Goal: Task Accomplishment & Management: Complete application form

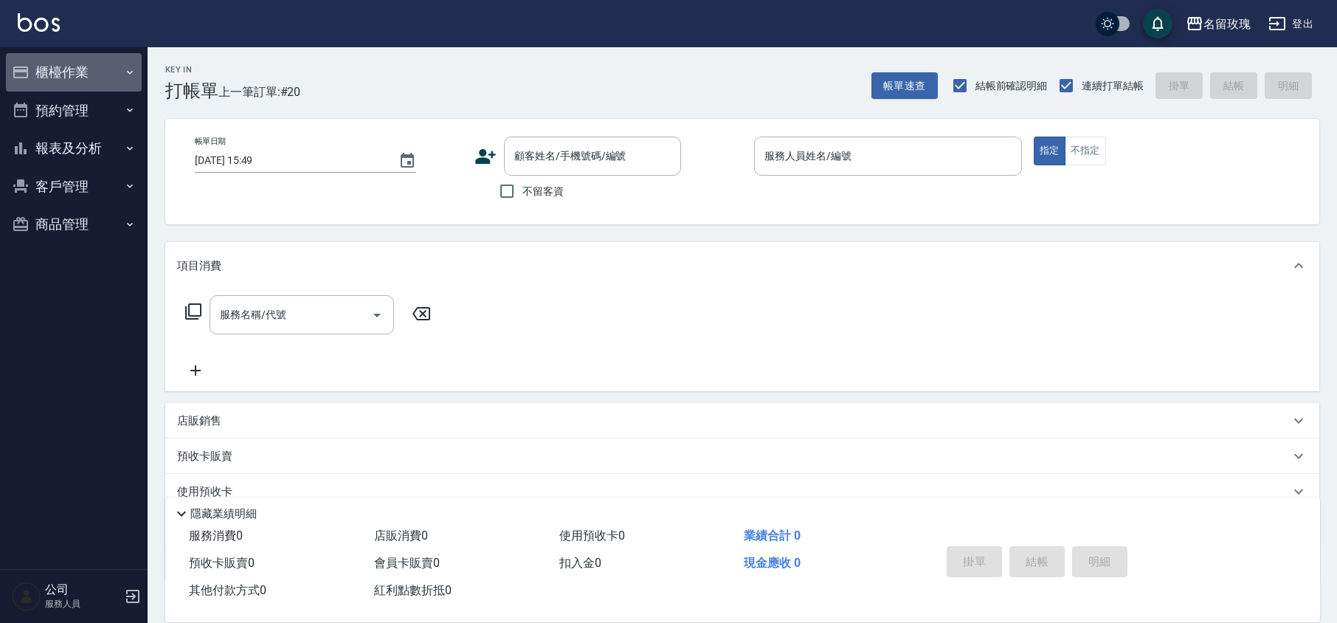
click at [124, 66] on icon "button" at bounding box center [130, 72] width 12 height 12
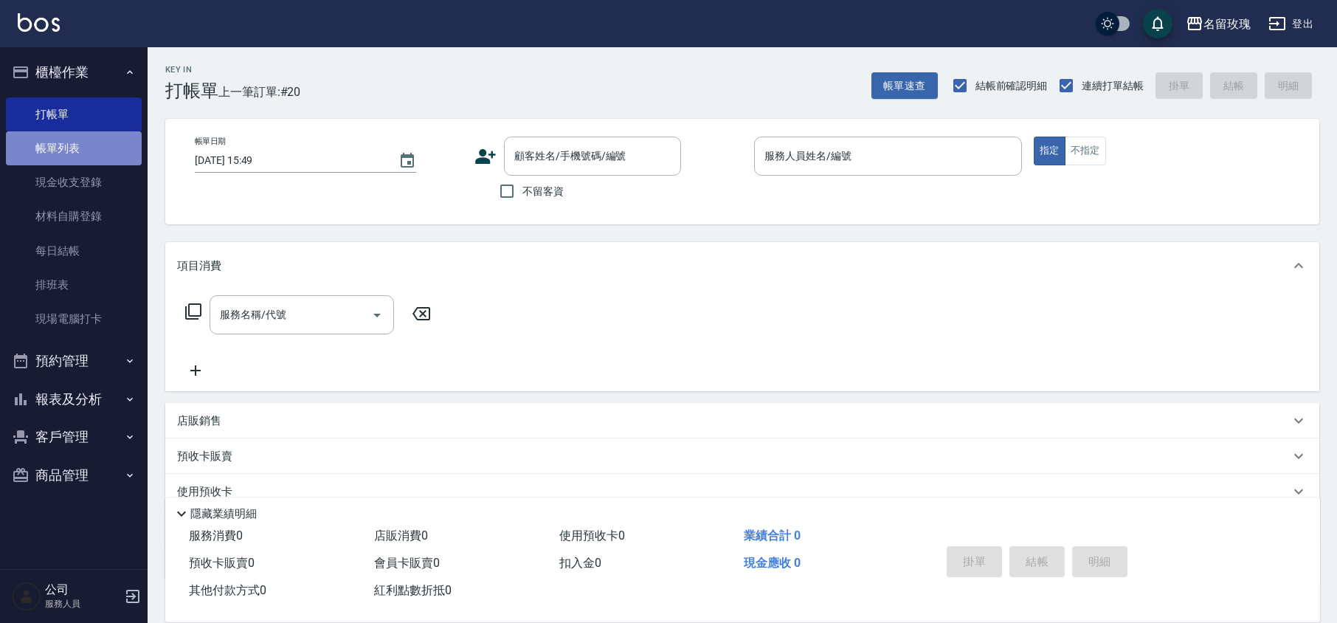
click at [101, 133] on link "帳單列表" at bounding box center [74, 148] width 136 height 34
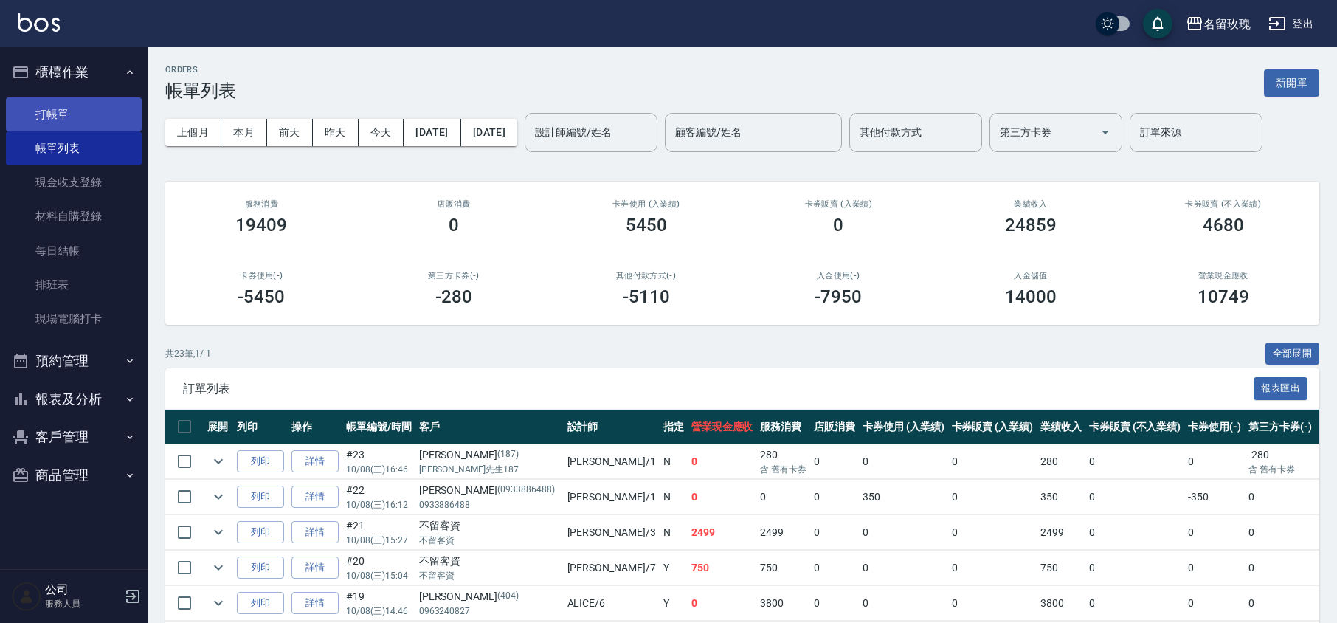
click at [78, 116] on link "打帳單" at bounding box center [74, 114] width 136 height 34
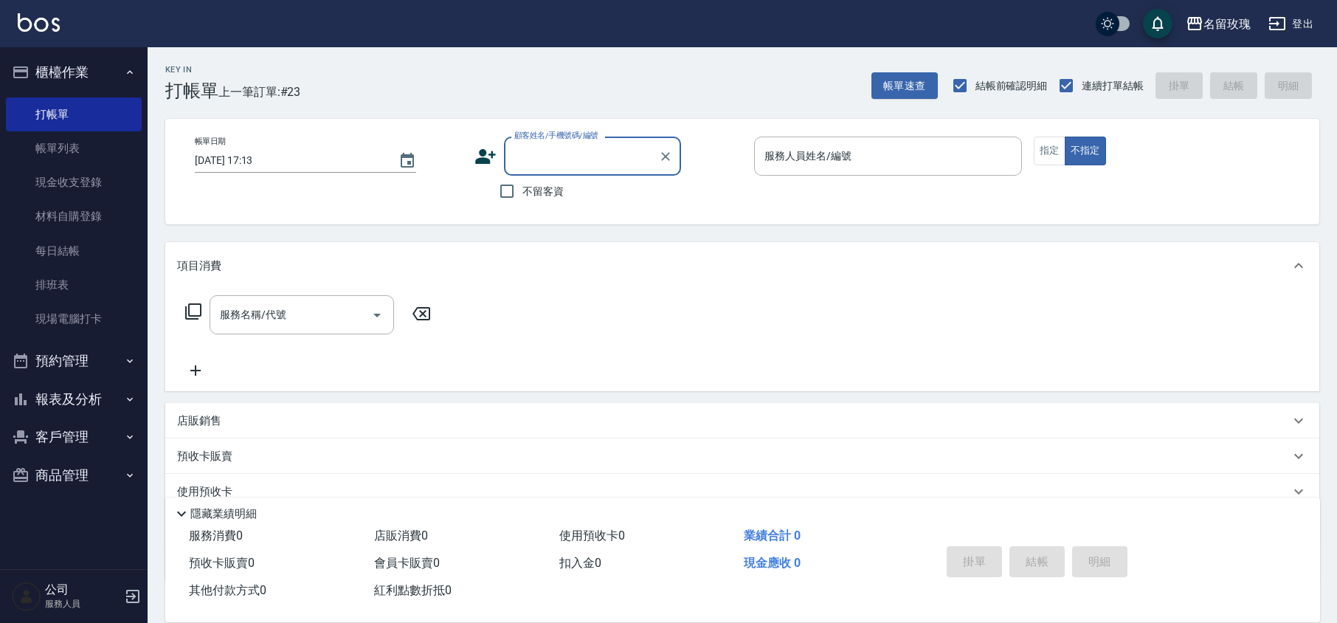
type input "x"
click at [895, 186] on p at bounding box center [888, 183] width 268 height 15
click at [636, 163] on input "顧客姓名/手機號碼/編號" at bounding box center [582, 156] width 142 height 26
type input "ㄌㄧ"
type input "[PERSON_NAME]"
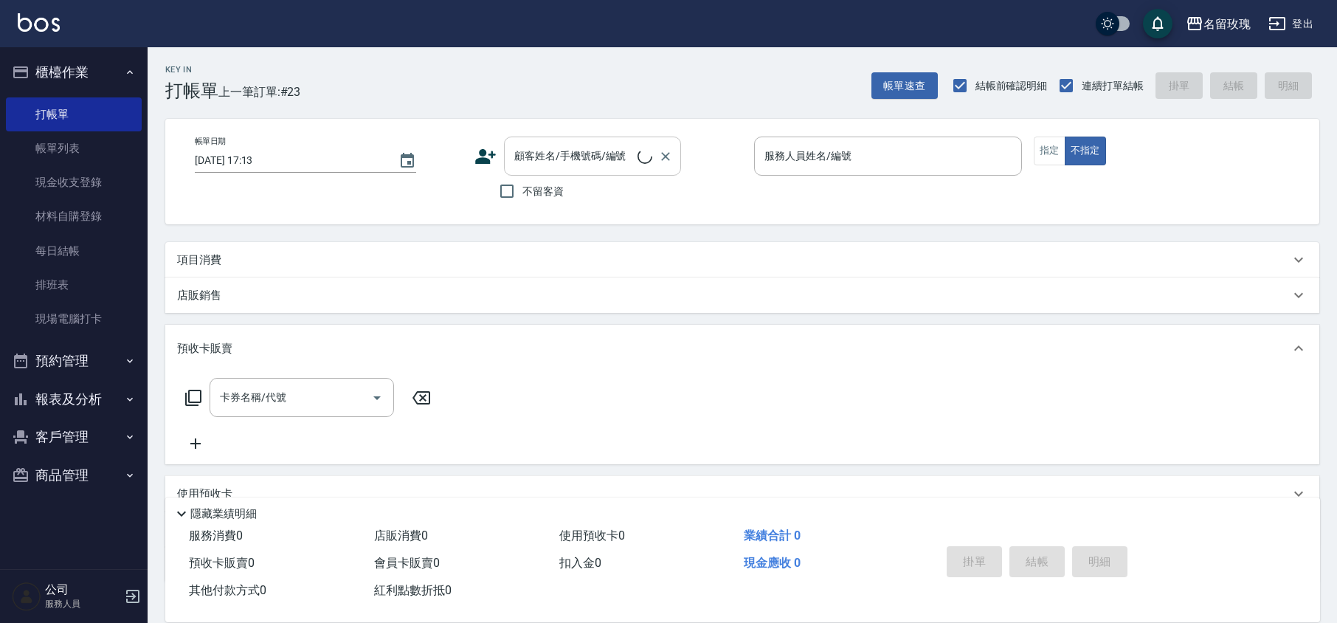
scroll to position [1, 0]
click at [607, 163] on input "顧客姓名/手機號碼/編號" at bounding box center [582, 156] width 142 height 26
click at [644, 163] on input "顧客姓名/手機號碼/編號" at bounding box center [582, 156] width 142 height 26
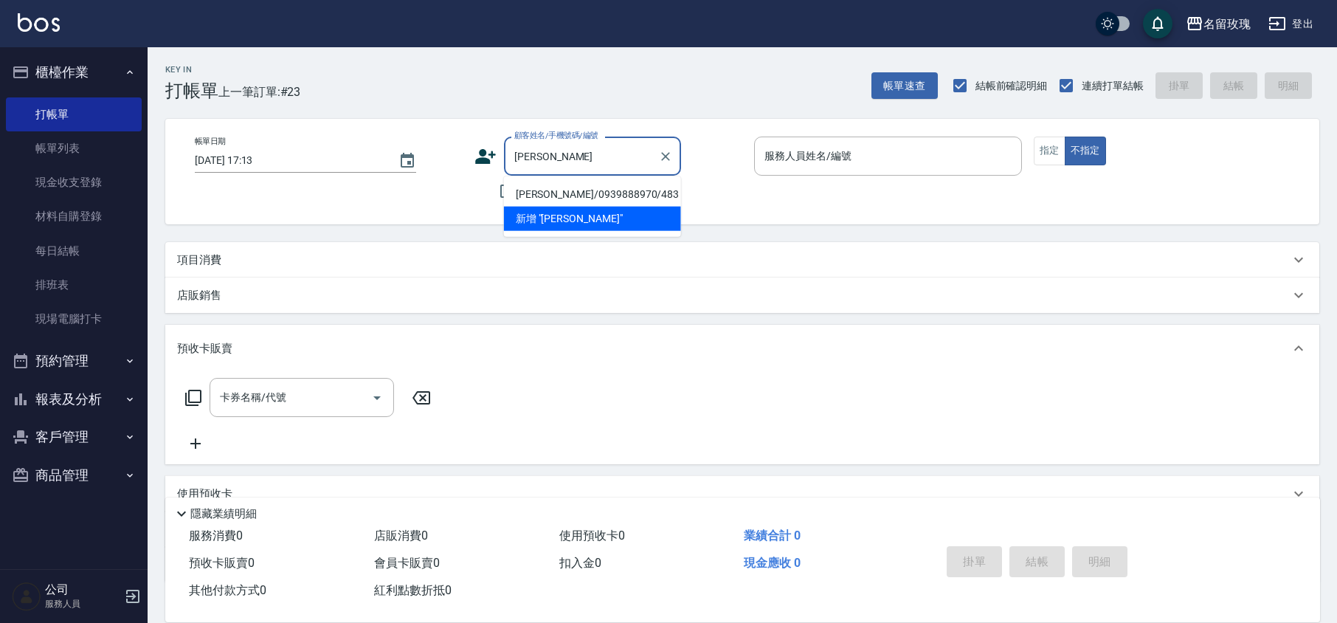
click at [626, 193] on li "[PERSON_NAME]/0939888970/483" at bounding box center [592, 194] width 177 height 24
type input "[PERSON_NAME]/0939888970/483"
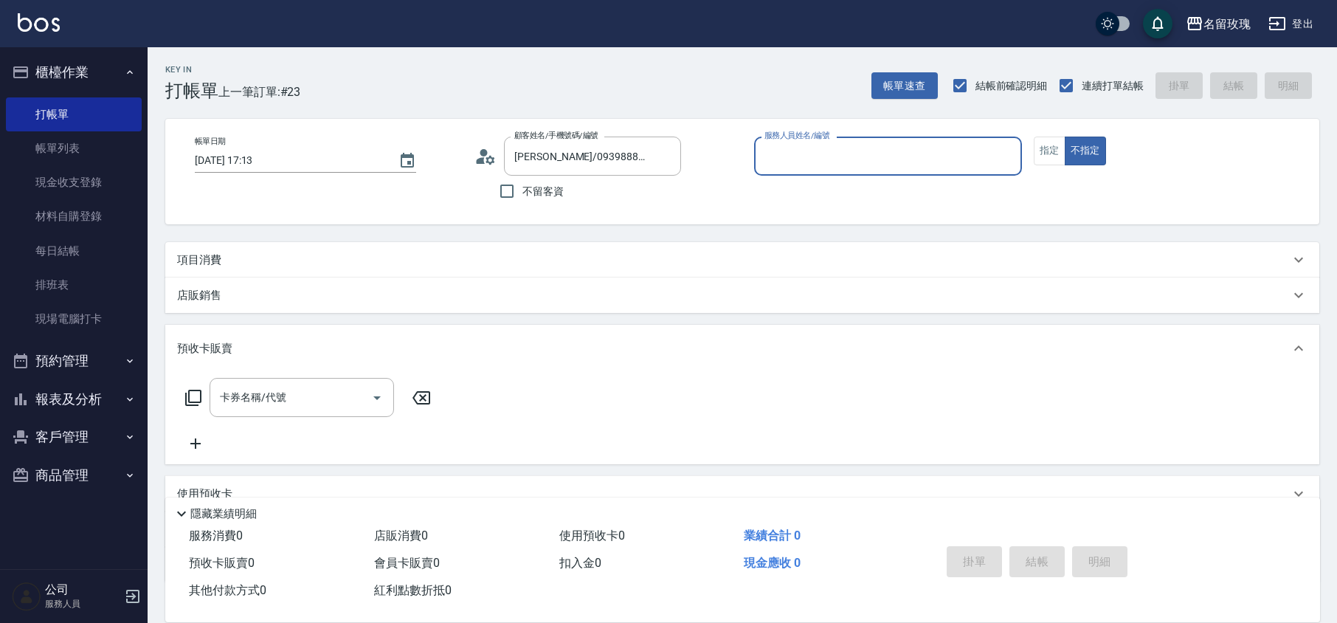
type input "VIVI-2"
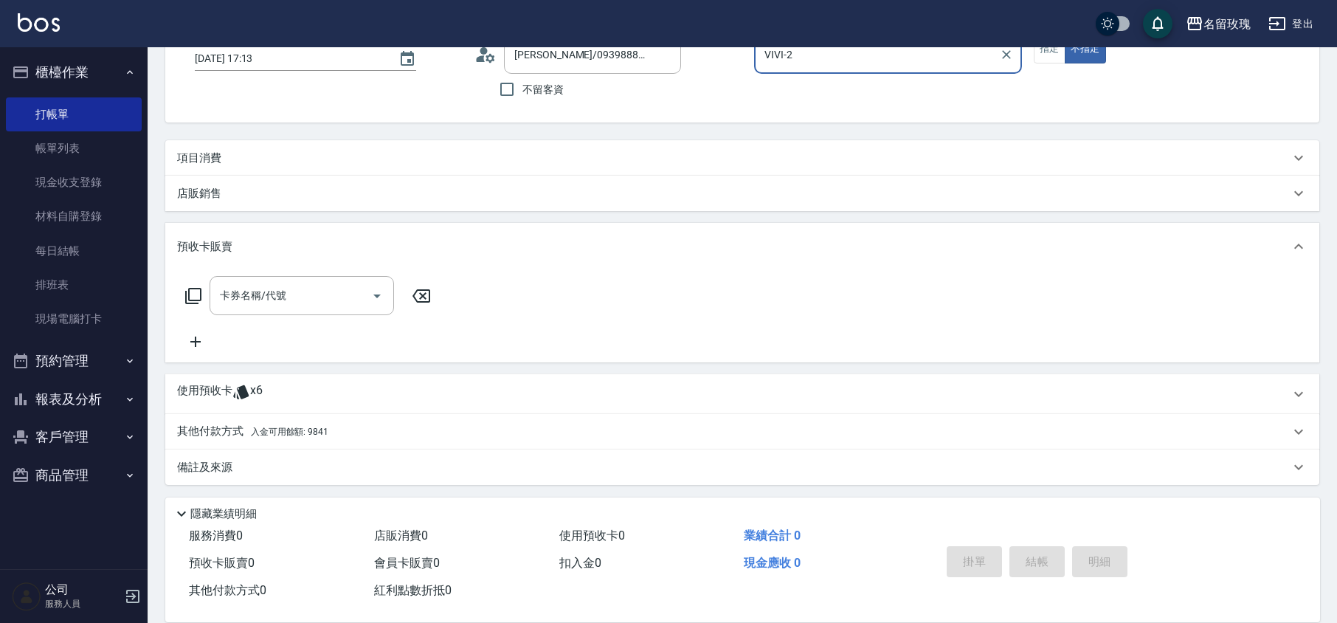
scroll to position [103, 0]
click at [300, 407] on div "使用預收卡 x6" at bounding box center [742, 393] width 1154 height 40
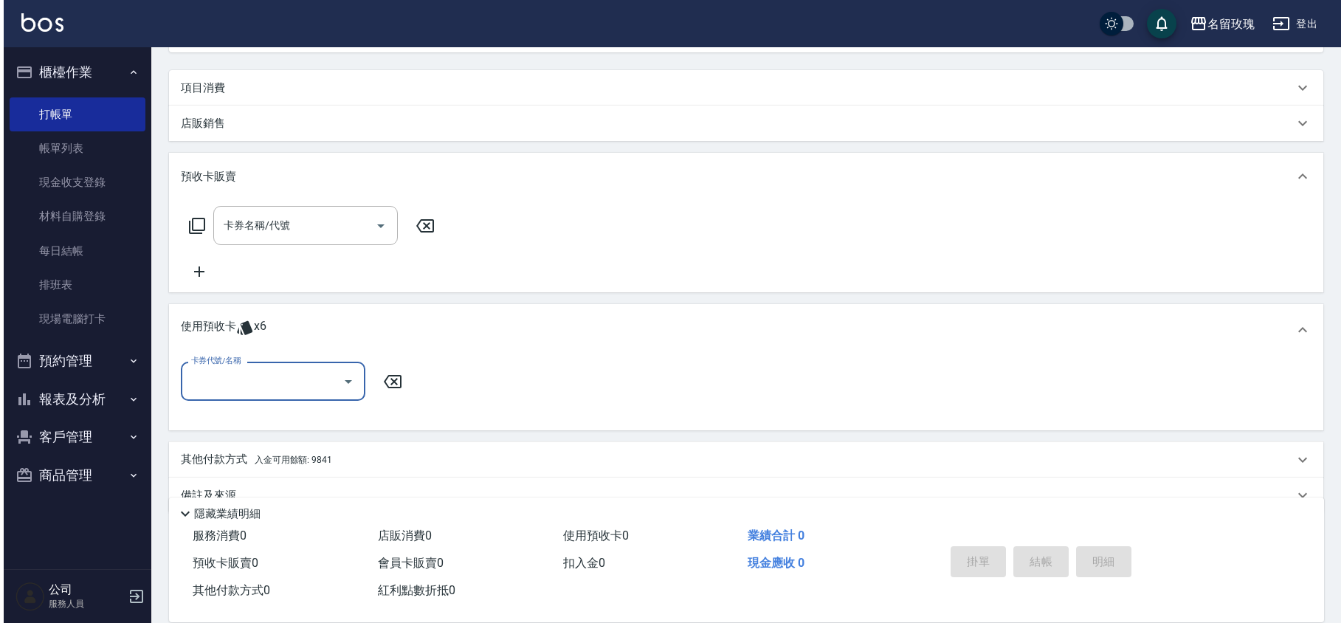
scroll to position [201, 0]
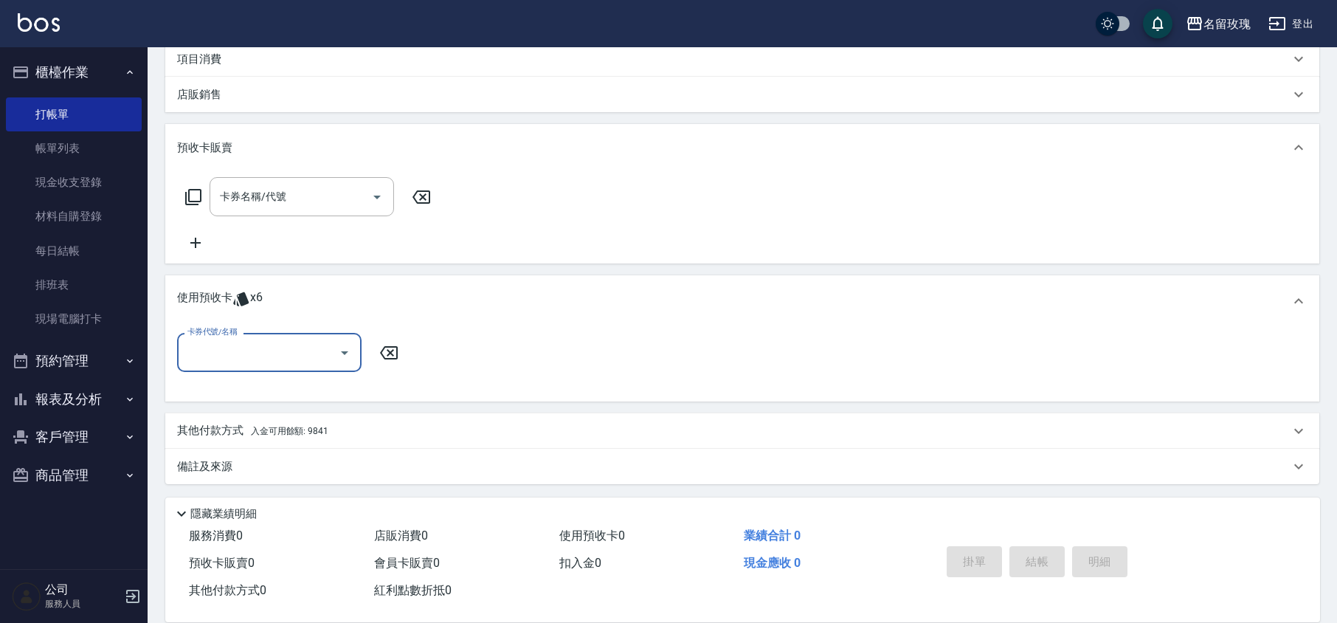
click at [334, 362] on div at bounding box center [344, 352] width 22 height 39
click at [340, 353] on icon "Open" at bounding box center [345, 353] width 18 height 18
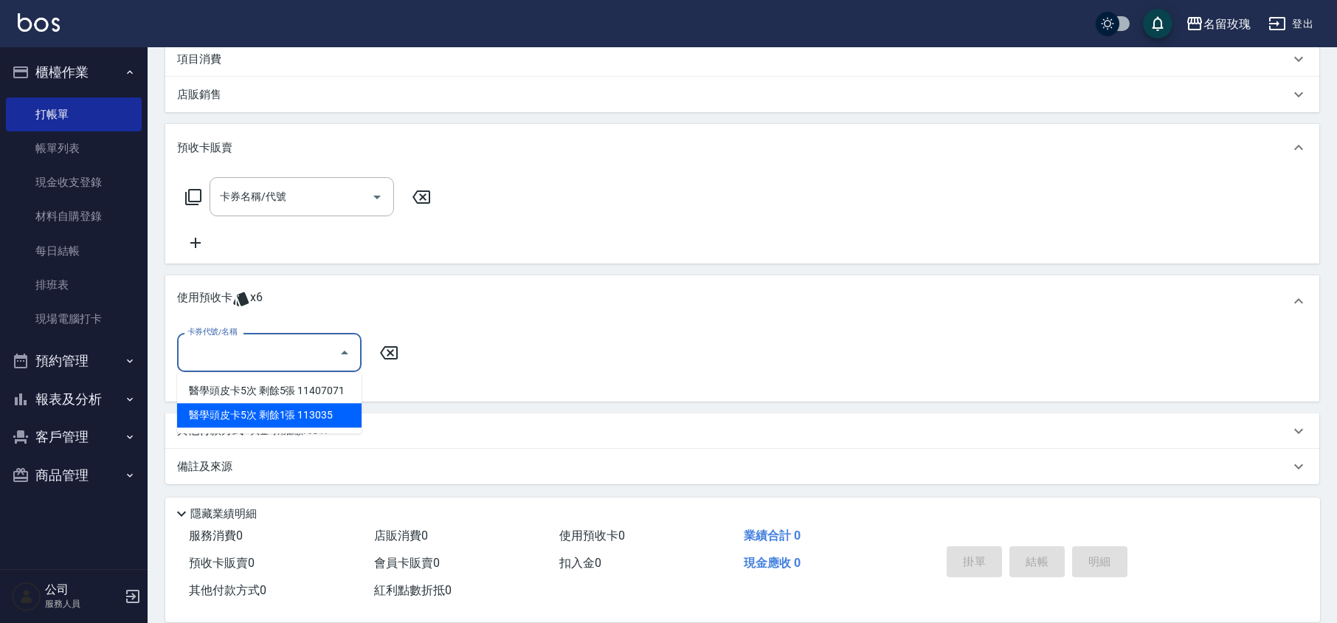
click at [313, 405] on div "醫學頭皮卡5次 剩餘1張 113035" at bounding box center [269, 415] width 184 height 24
type input "醫學頭皮卡5次 113035"
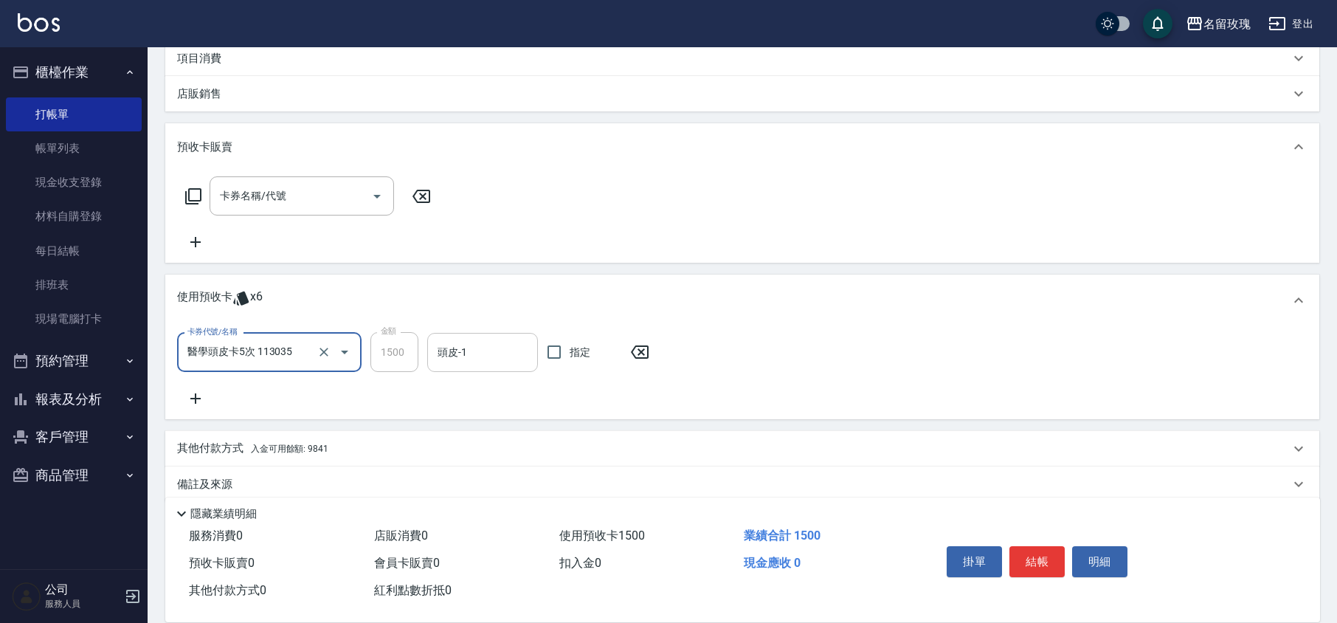
click at [435, 349] on input "頭皮-1" at bounding box center [482, 352] width 97 height 26
type input "ㄅ"
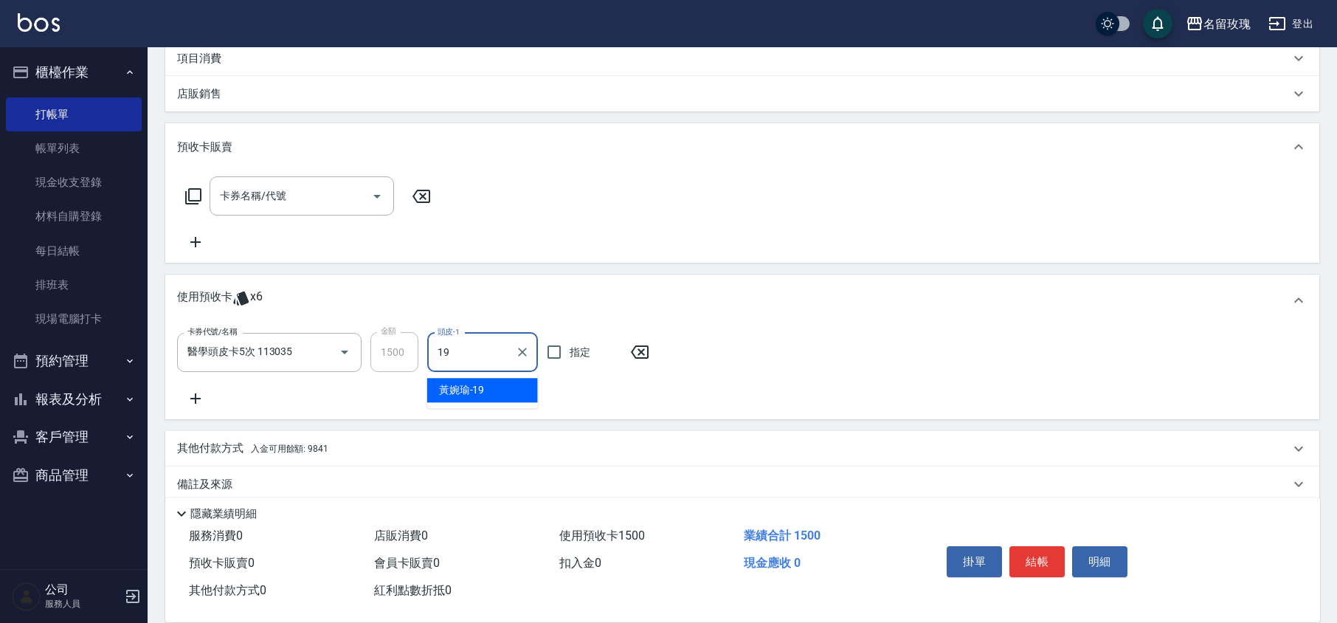
type input "[PERSON_NAME]-19"
click at [1029, 555] on button "結帳" at bounding box center [1037, 561] width 55 height 31
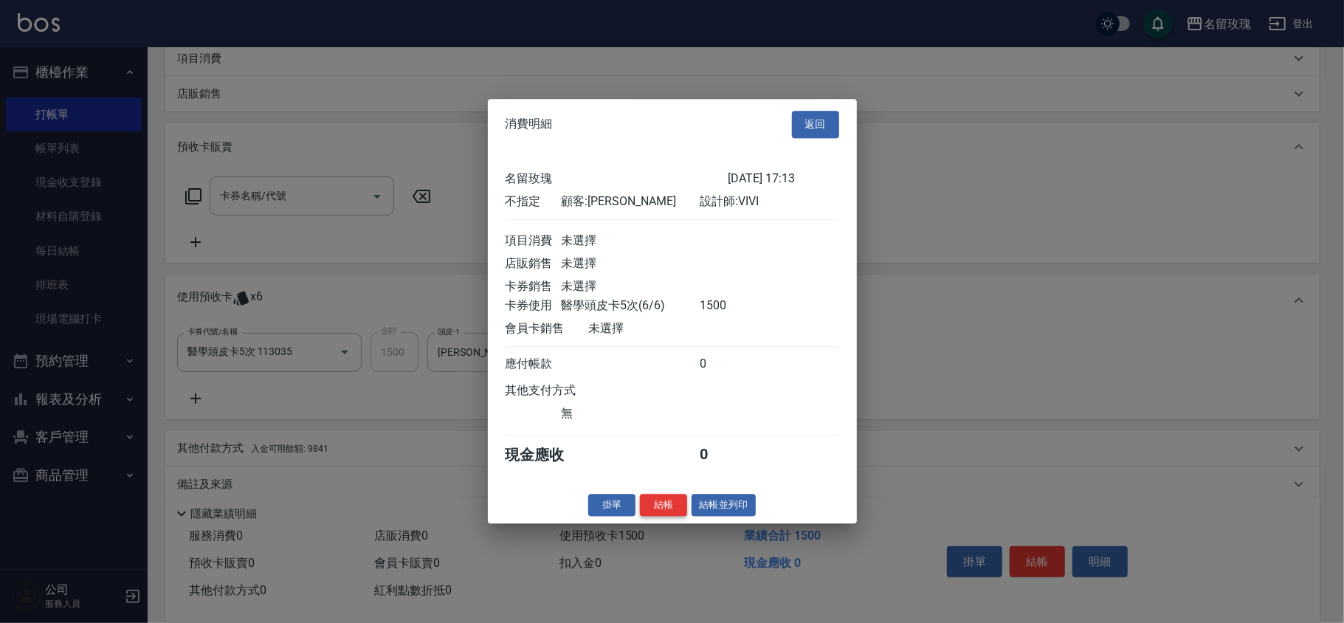
click at [657, 506] on button "結帳" at bounding box center [663, 505] width 47 height 23
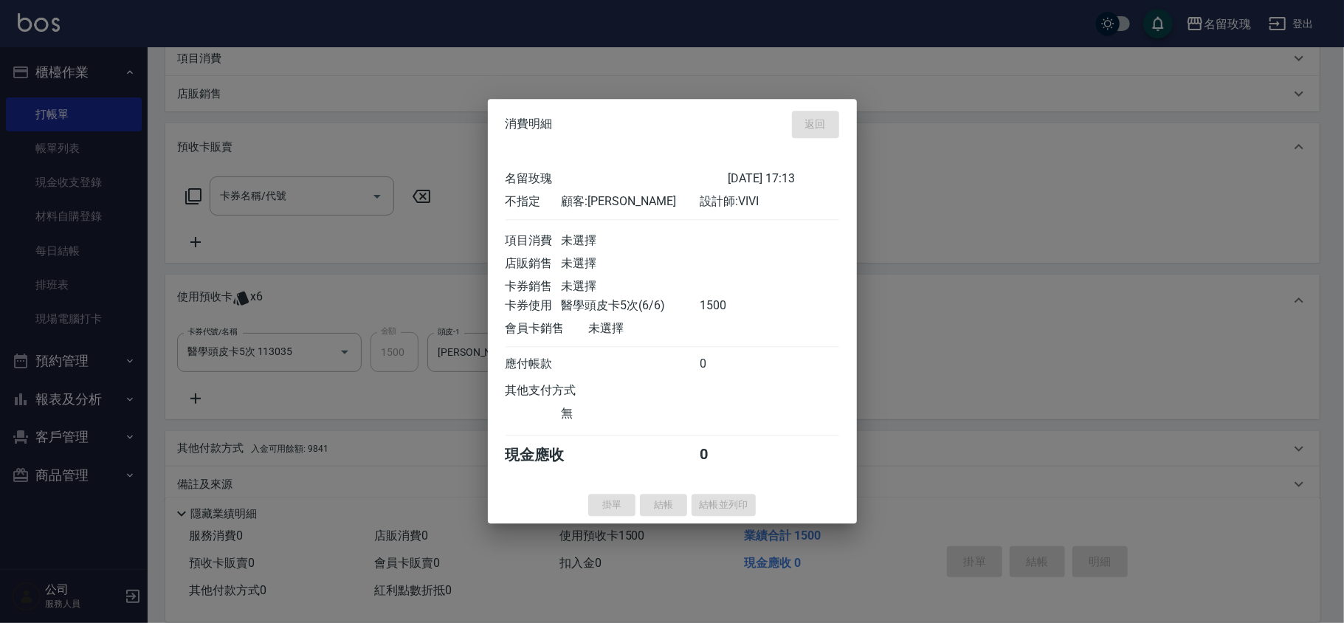
type input "[DATE] 17:14"
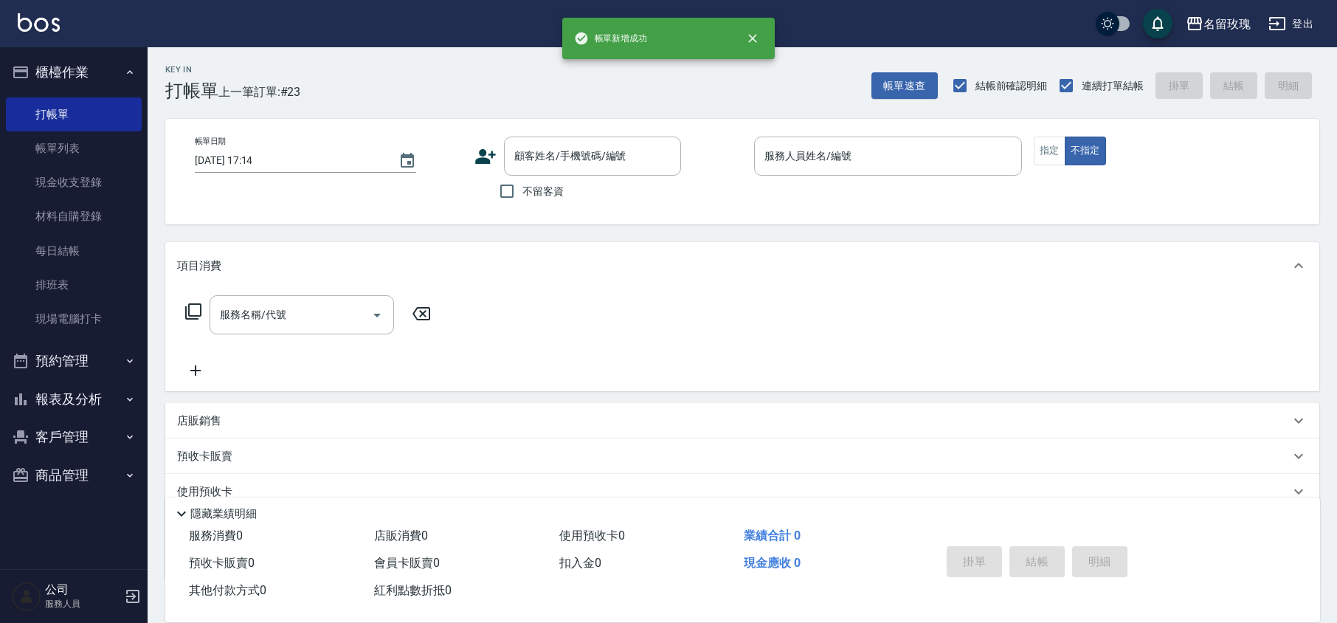
scroll to position [0, 0]
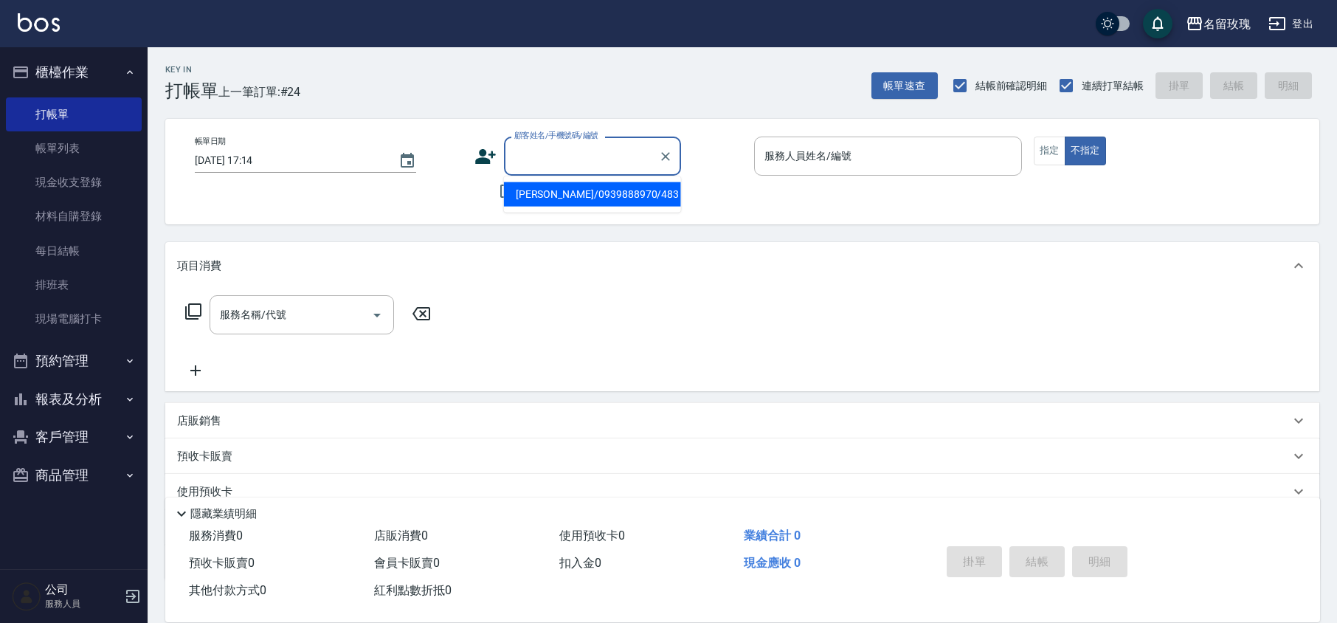
click at [550, 164] on input "顧客姓名/手機號碼/編號" at bounding box center [582, 156] width 142 height 26
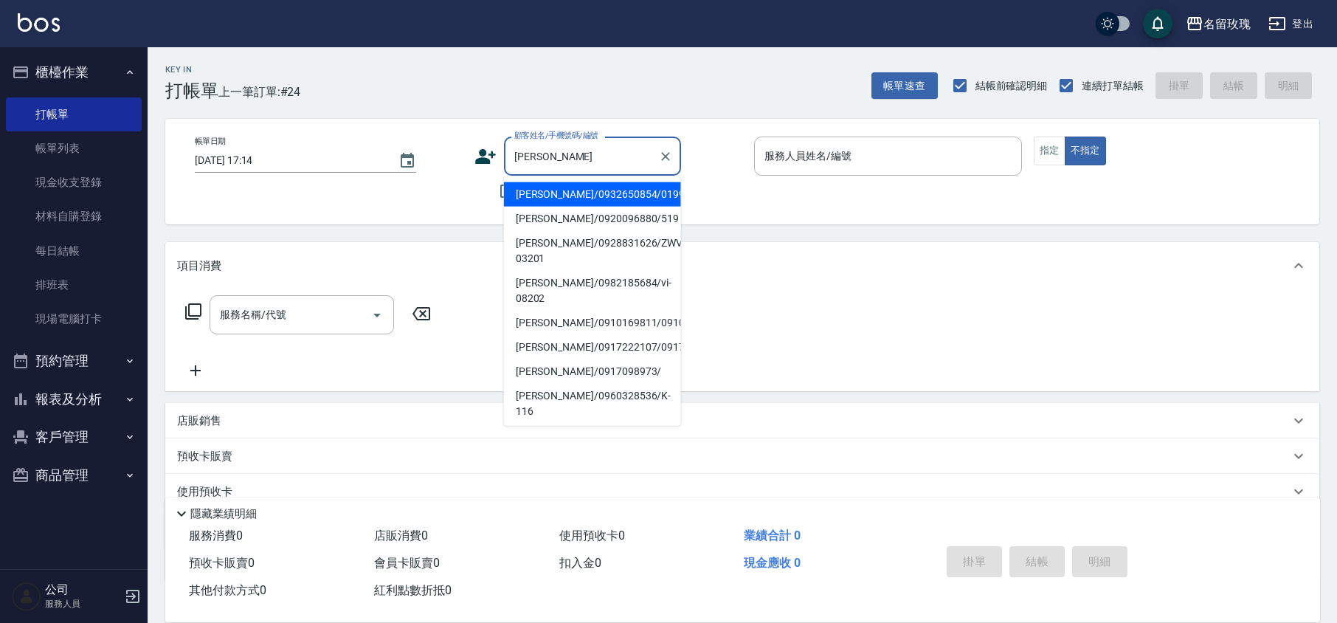
click at [603, 216] on li "[PERSON_NAME]/0920096880/519" at bounding box center [592, 219] width 177 height 24
type input "[PERSON_NAME]/0920096880/519"
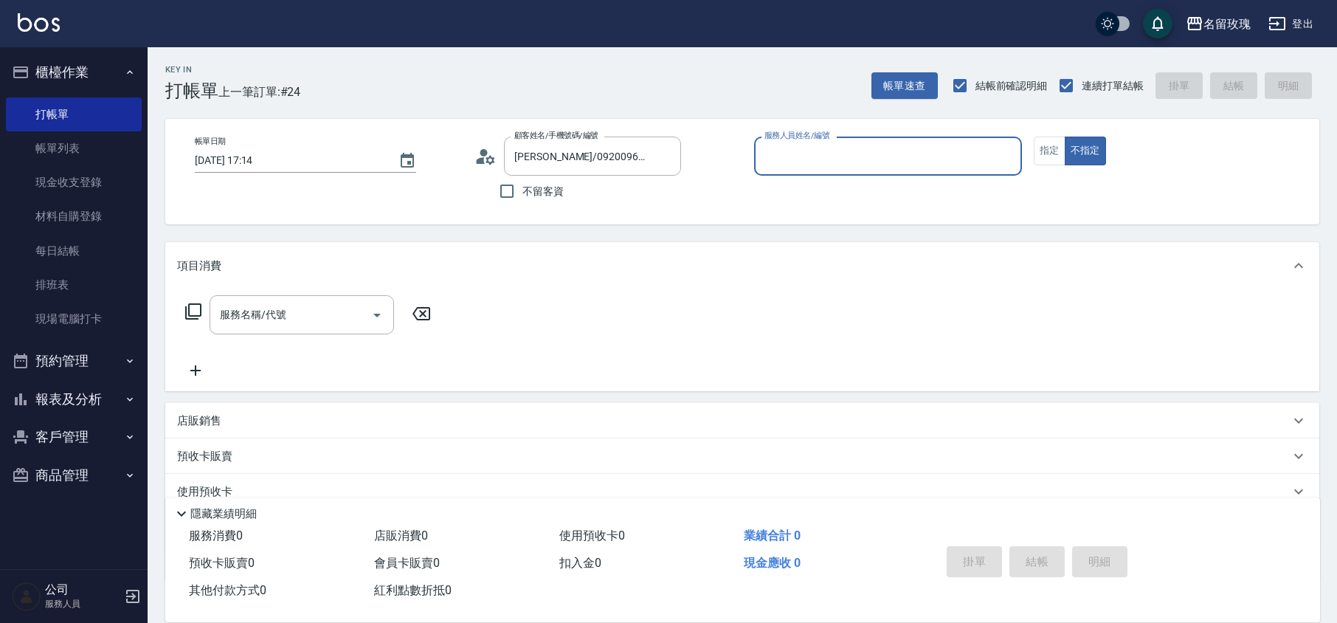
type input "ALICE-6"
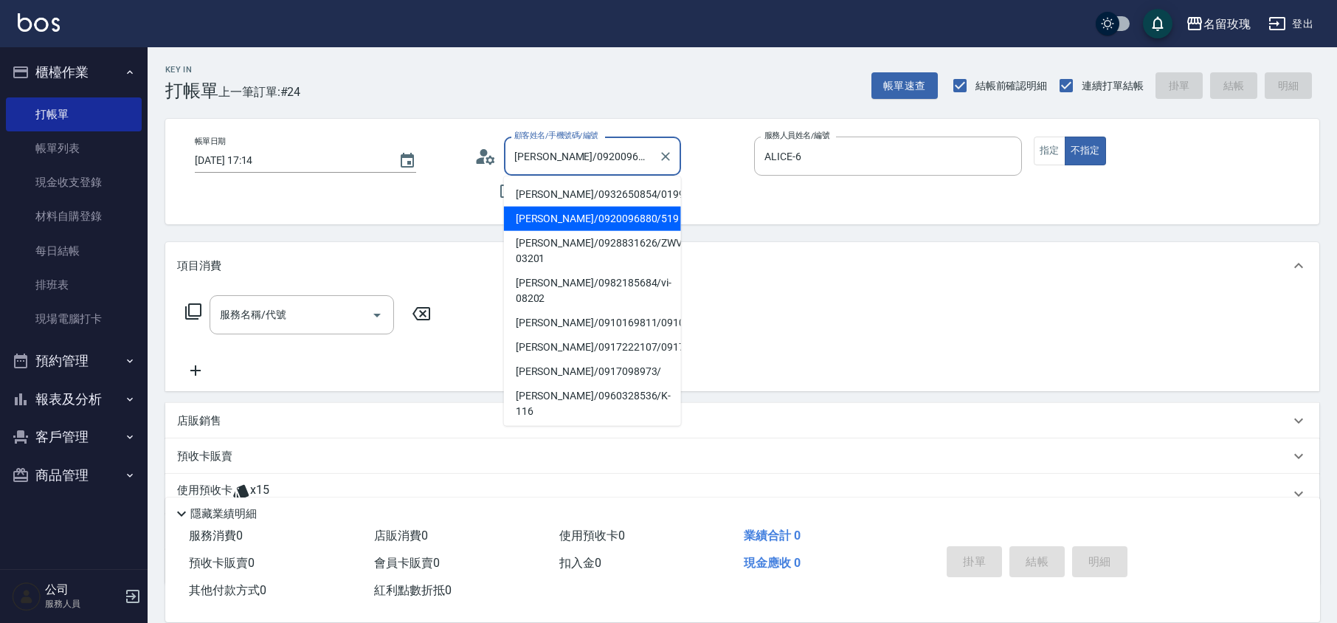
click at [609, 159] on input "[PERSON_NAME]/0920096880/519" at bounding box center [582, 156] width 142 height 26
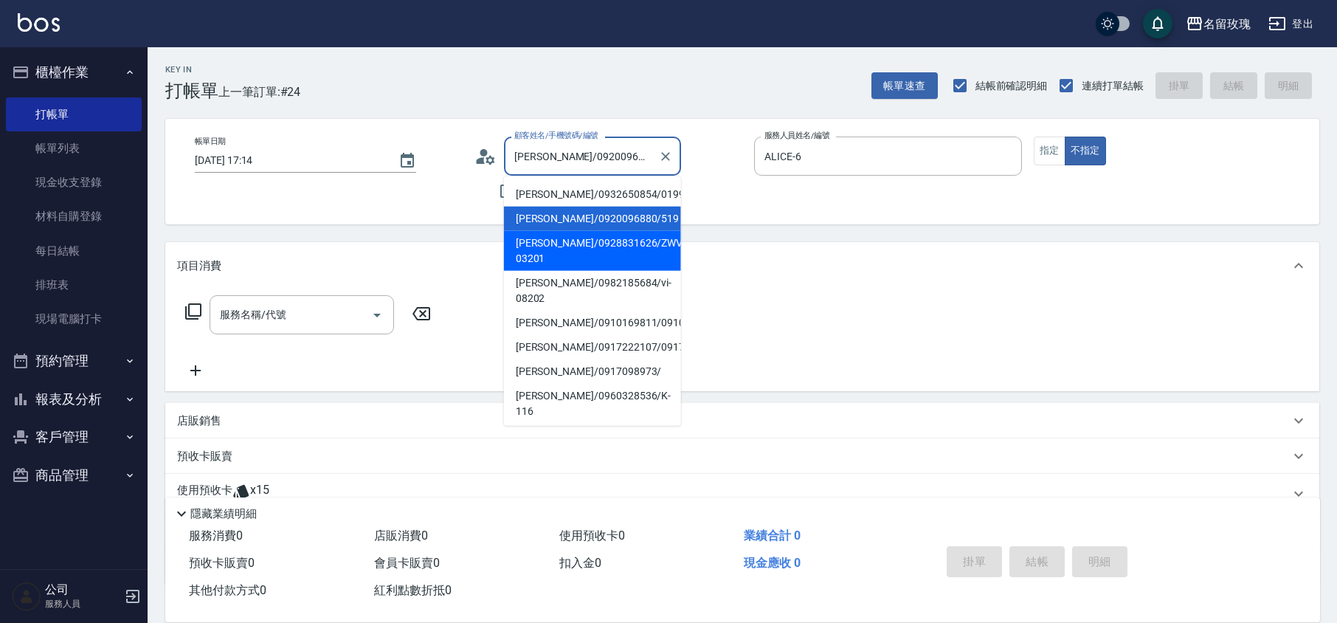
click at [651, 243] on li "[PERSON_NAME]/0928831626/ZWVI-03201" at bounding box center [592, 251] width 177 height 40
type input "[PERSON_NAME]/0928831626/ZWVI-03201"
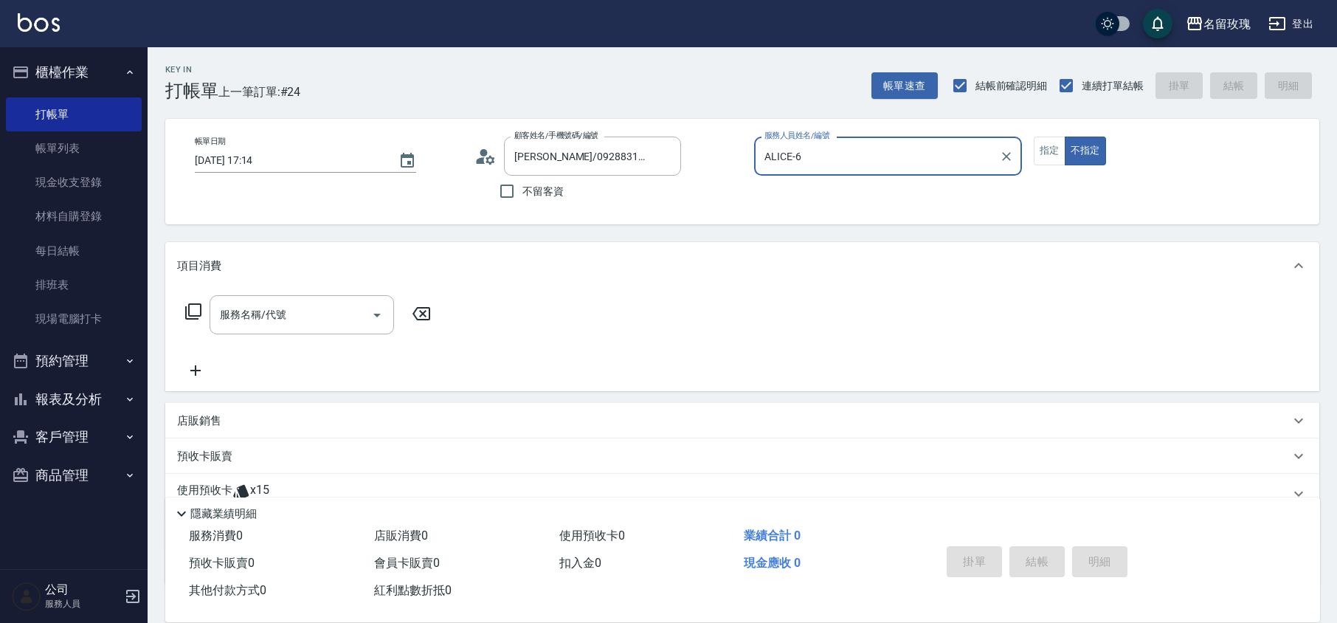
type input "VIVI-2"
click at [1043, 152] on button "指定" at bounding box center [1050, 151] width 32 height 29
click at [287, 320] on input "服務名稱/代號" at bounding box center [290, 315] width 149 height 26
click at [532, 314] on div "服務名稱/代號 服務名稱/代號" at bounding box center [742, 340] width 1154 height 102
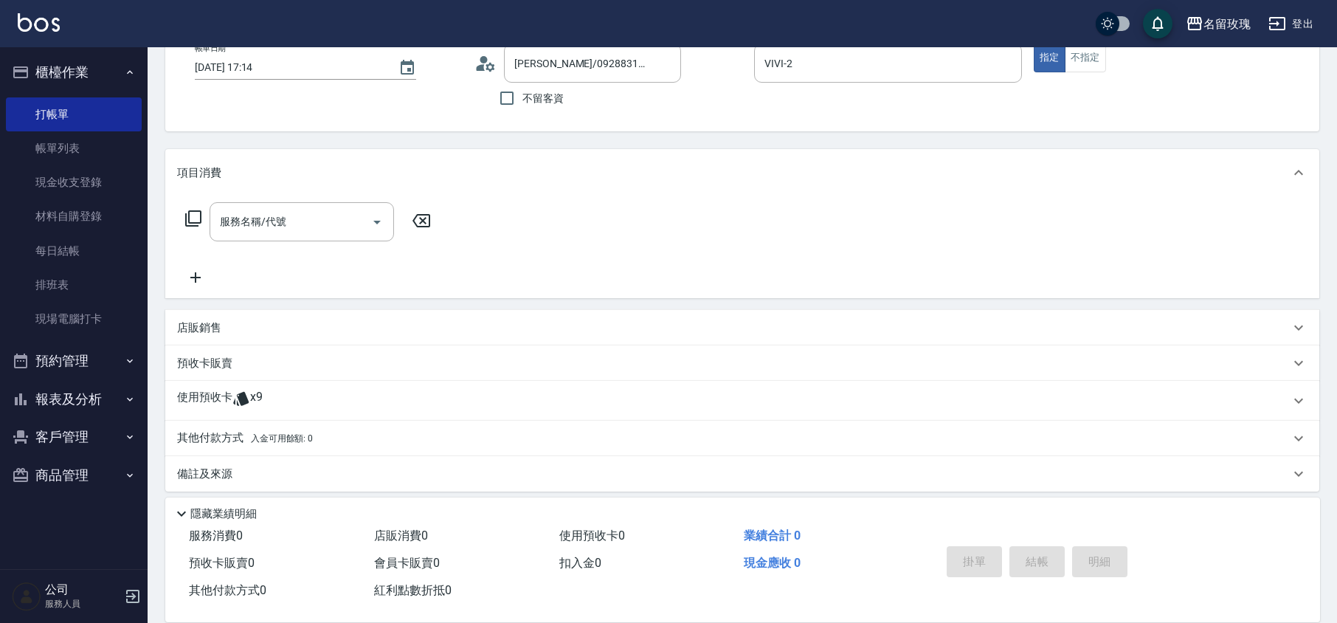
scroll to position [100, 0]
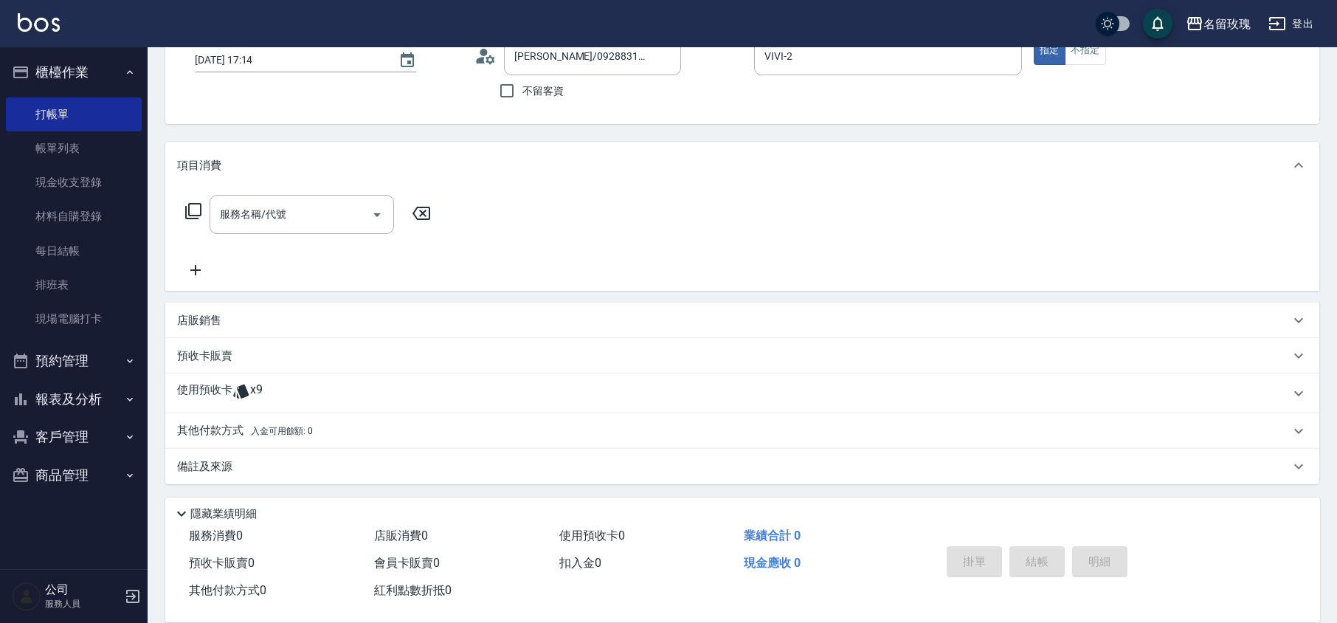
click at [245, 394] on icon at bounding box center [240, 391] width 15 height 14
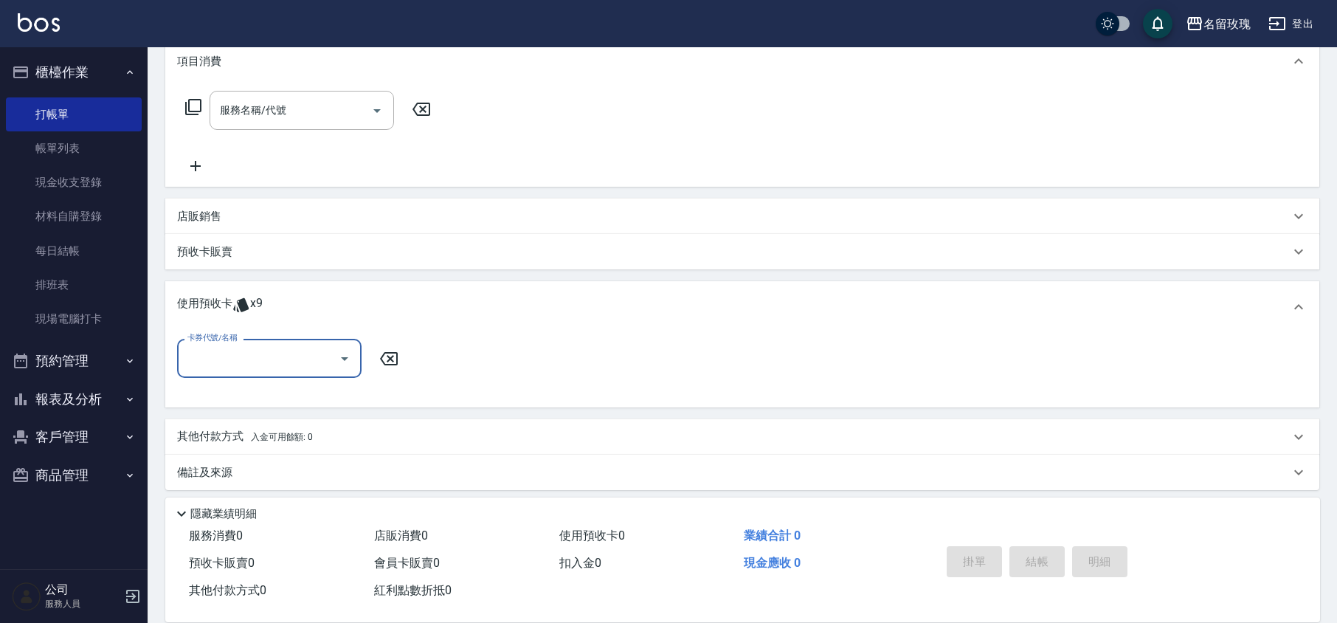
scroll to position [210, 0]
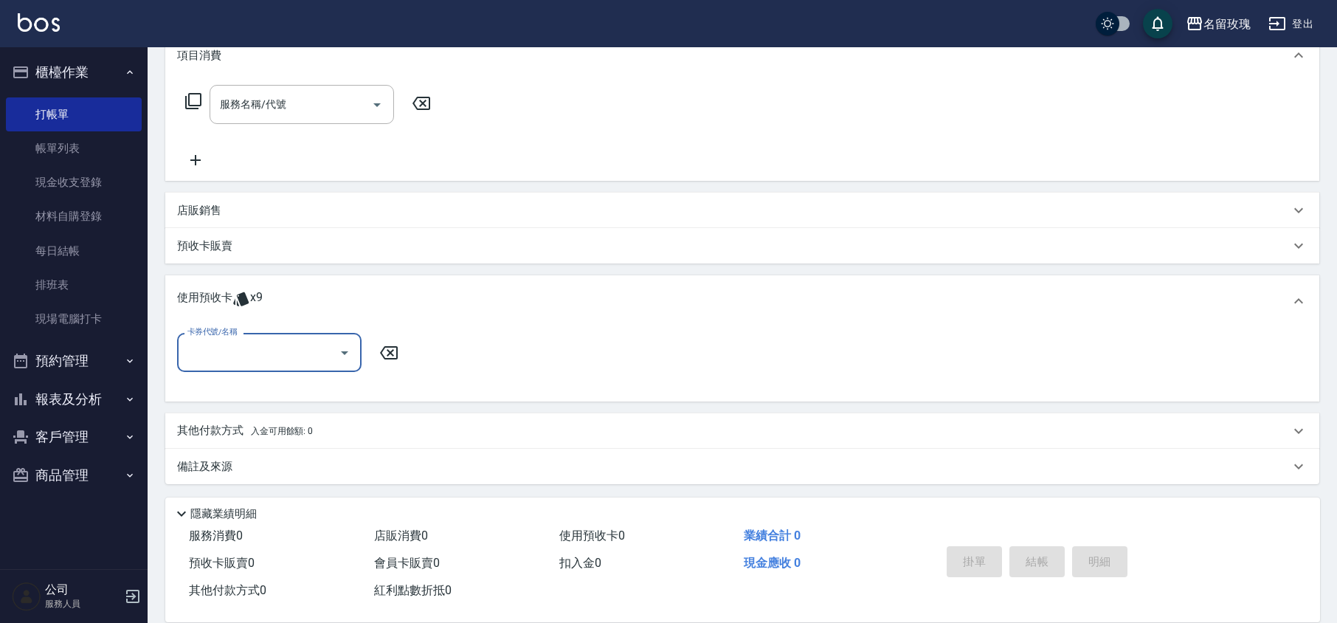
click at [337, 347] on icon "Open" at bounding box center [345, 353] width 18 height 18
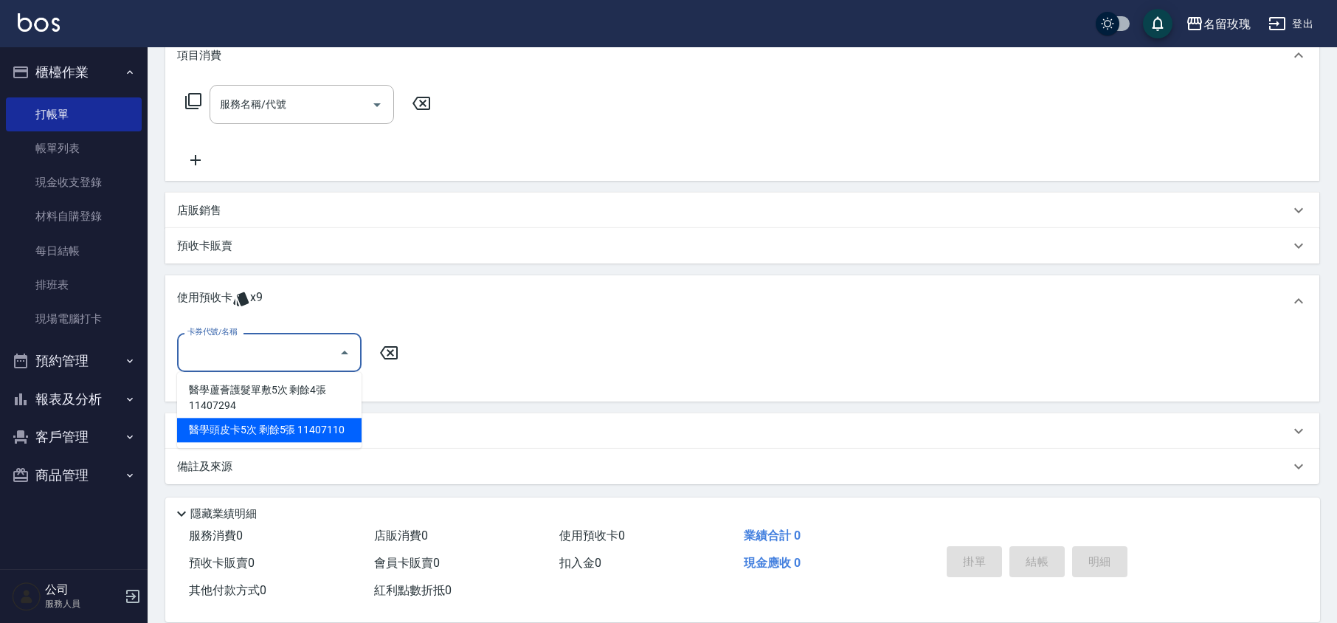
click at [329, 430] on div "醫學頭皮卡5次 剩餘5張 11407110" at bounding box center [269, 430] width 184 height 24
type input "醫學頭皮卡5次 11407110"
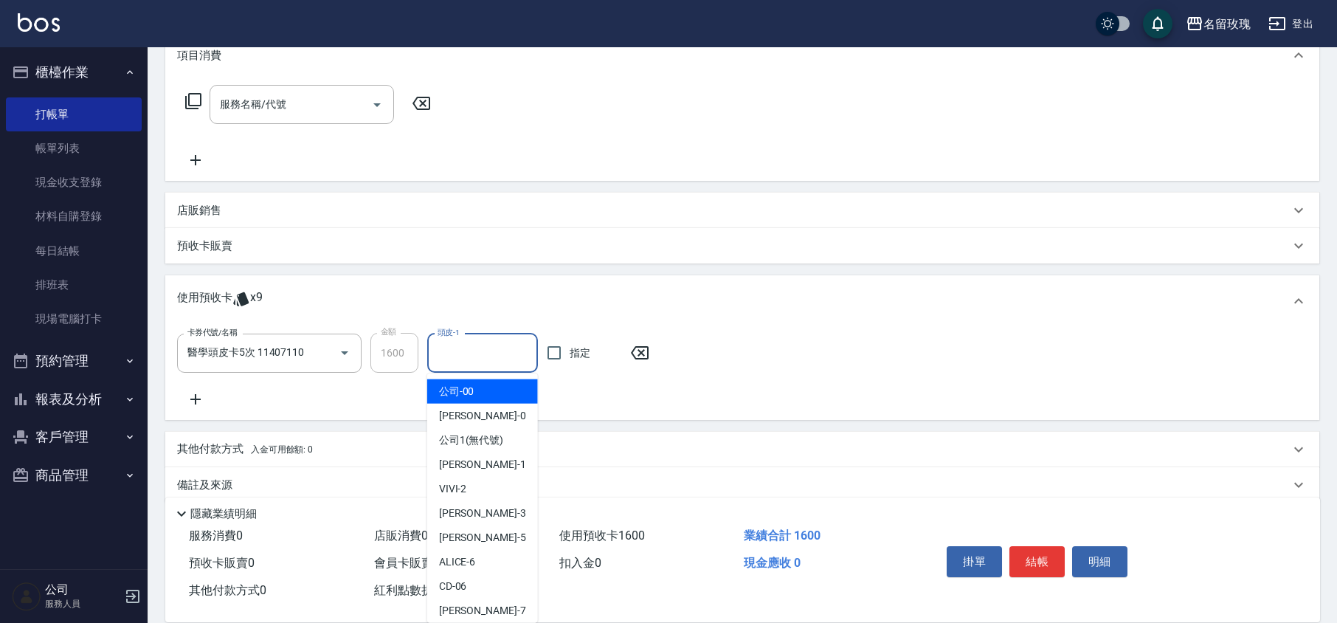
click at [455, 352] on input "頭皮-1" at bounding box center [482, 353] width 97 height 26
click at [488, 481] on div "VIVI -2" at bounding box center [482, 489] width 111 height 24
type input "VIVI-2"
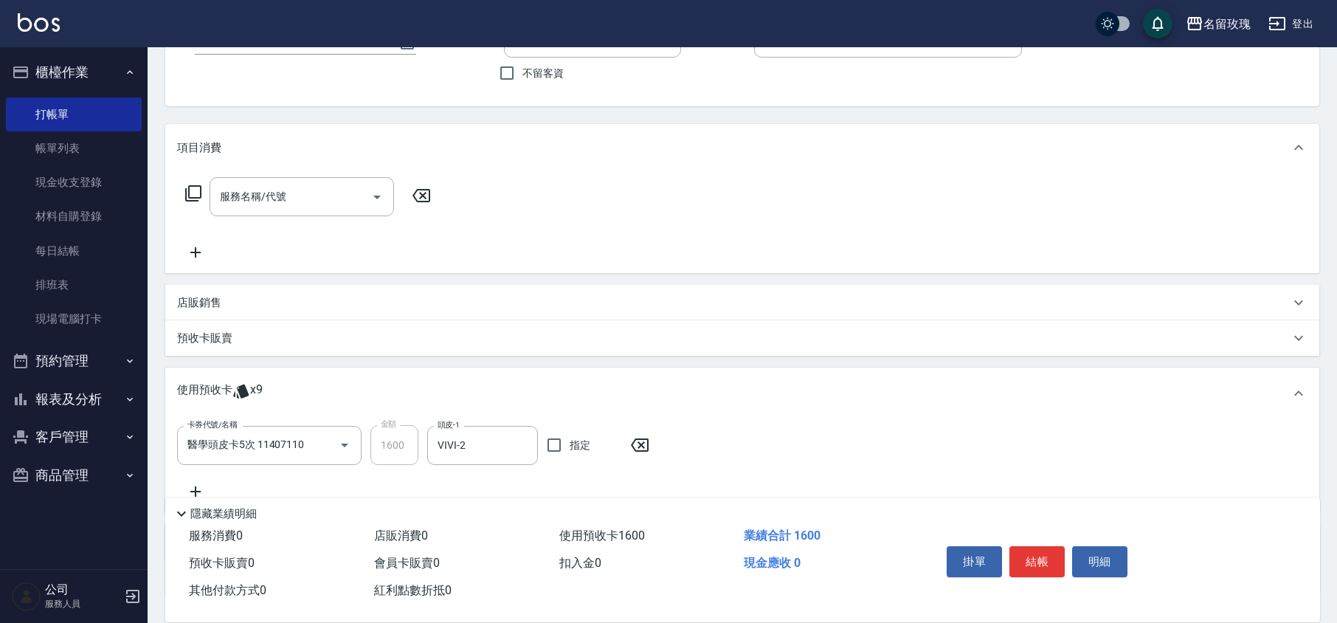
scroll to position [13, 0]
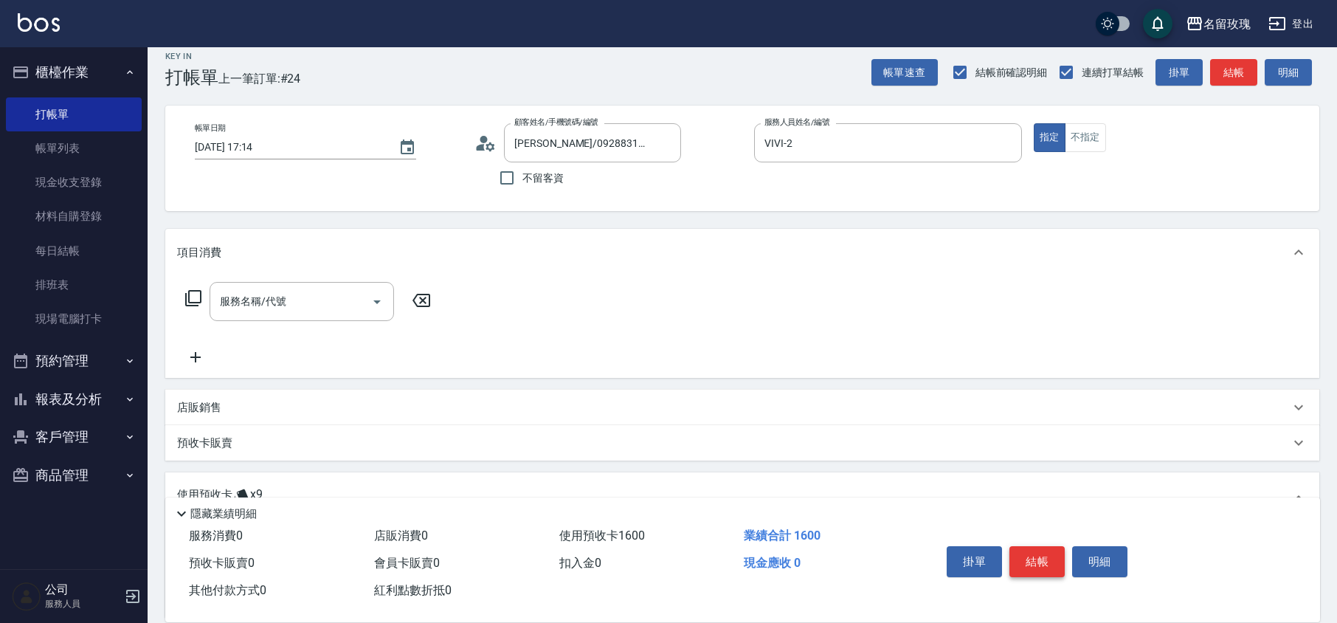
click at [1040, 558] on button "結帳" at bounding box center [1037, 561] width 55 height 31
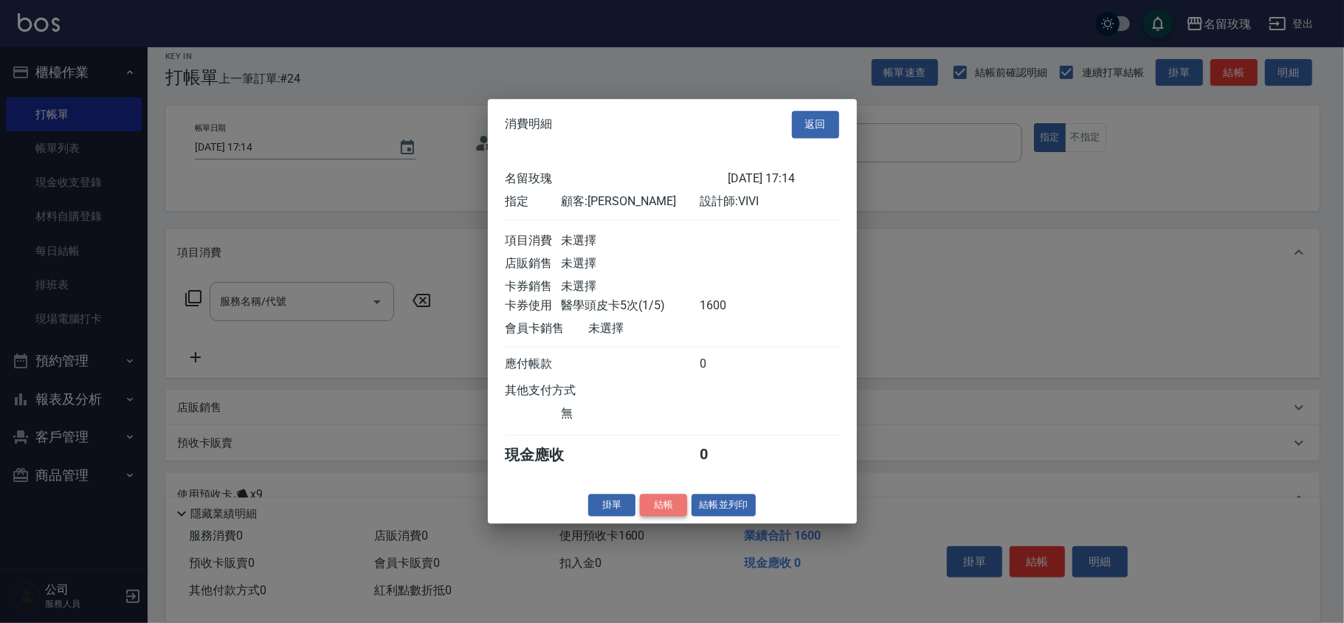
click at [658, 509] on button "結帳" at bounding box center [663, 505] width 47 height 23
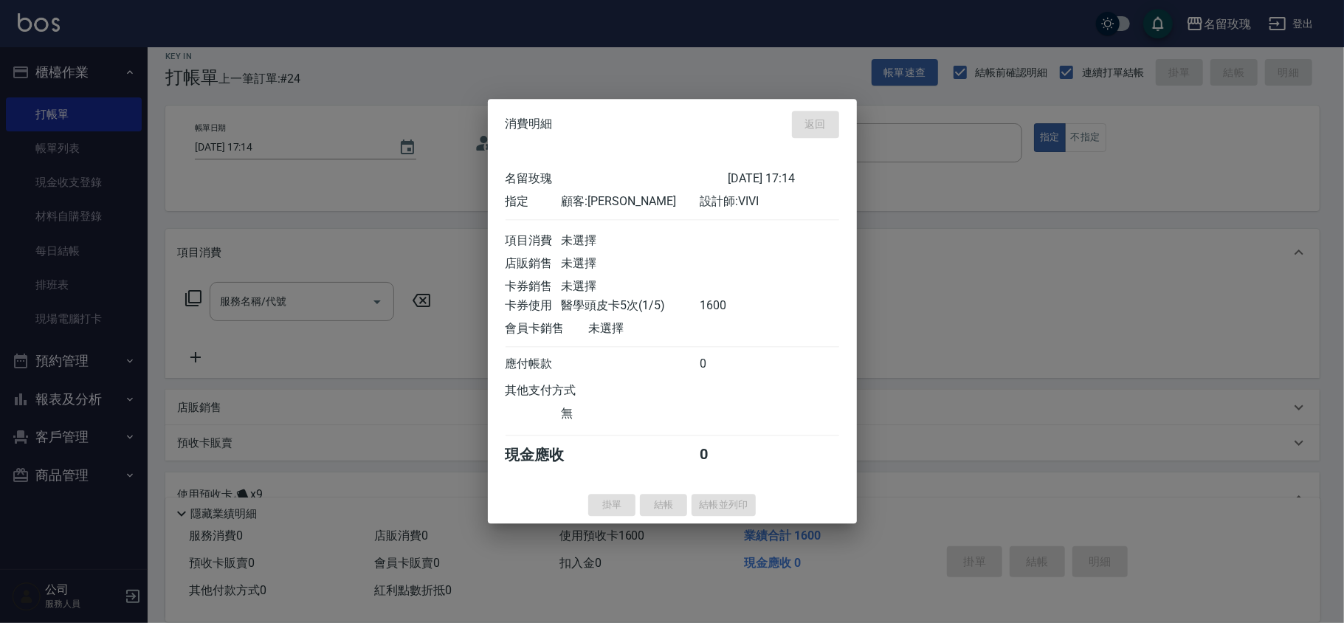
type input "[DATE] 17:16"
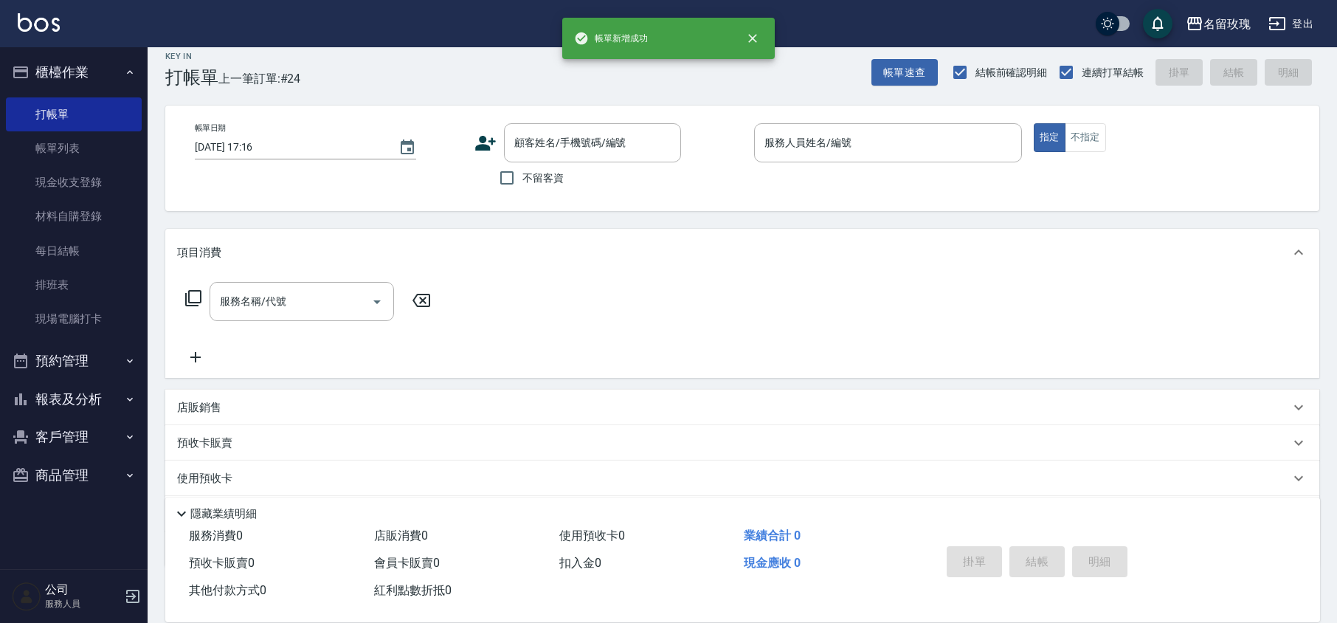
scroll to position [0, 0]
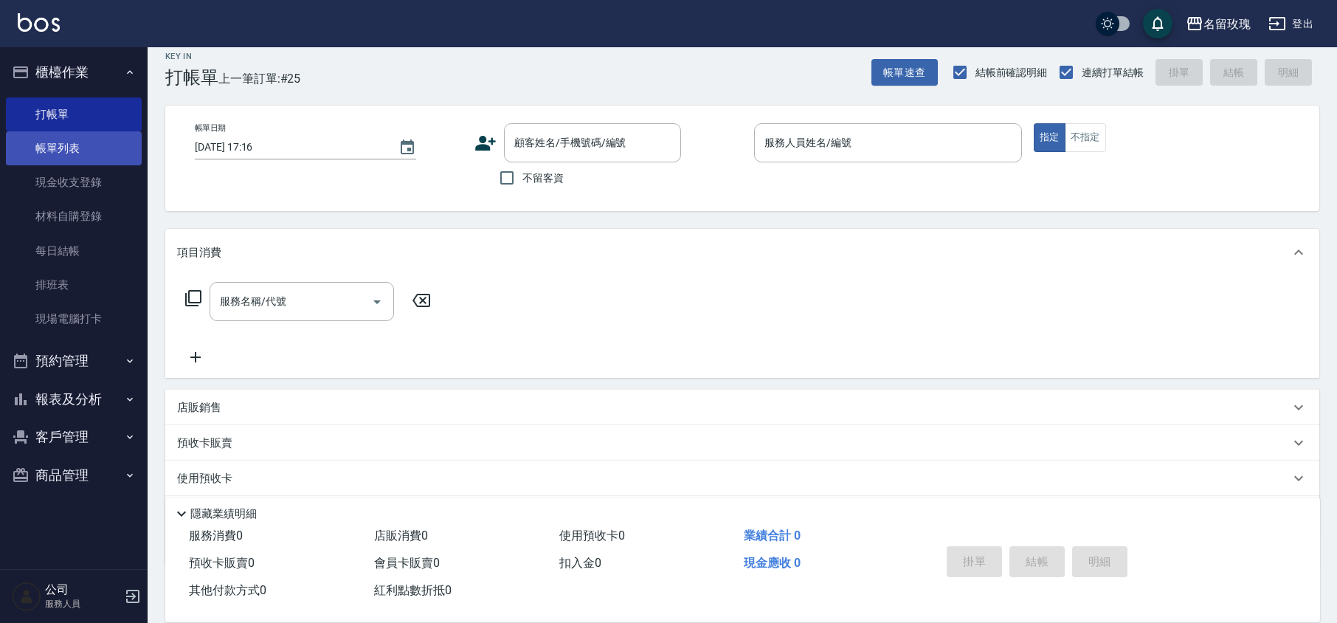
click at [81, 149] on link "帳單列表" at bounding box center [74, 148] width 136 height 34
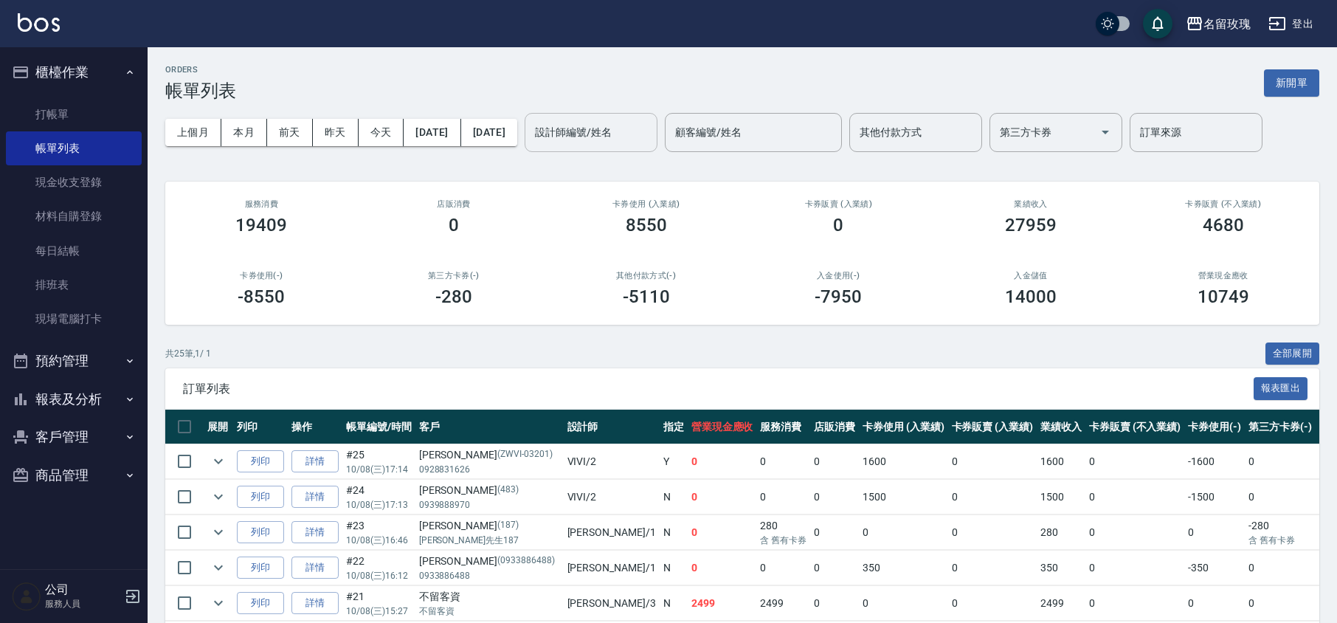
click at [620, 130] on input "設計師編號/姓名" at bounding box center [591, 133] width 120 height 26
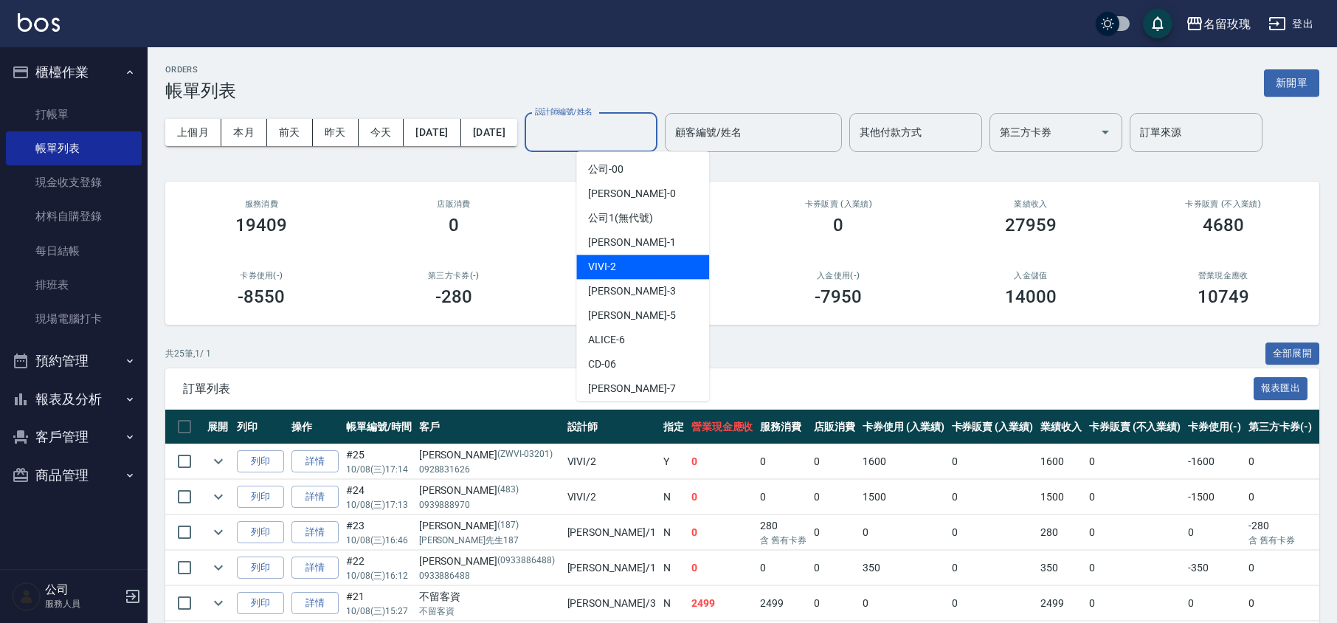
click at [632, 273] on div "VIVI -2" at bounding box center [642, 267] width 133 height 24
type input "VIVI-2"
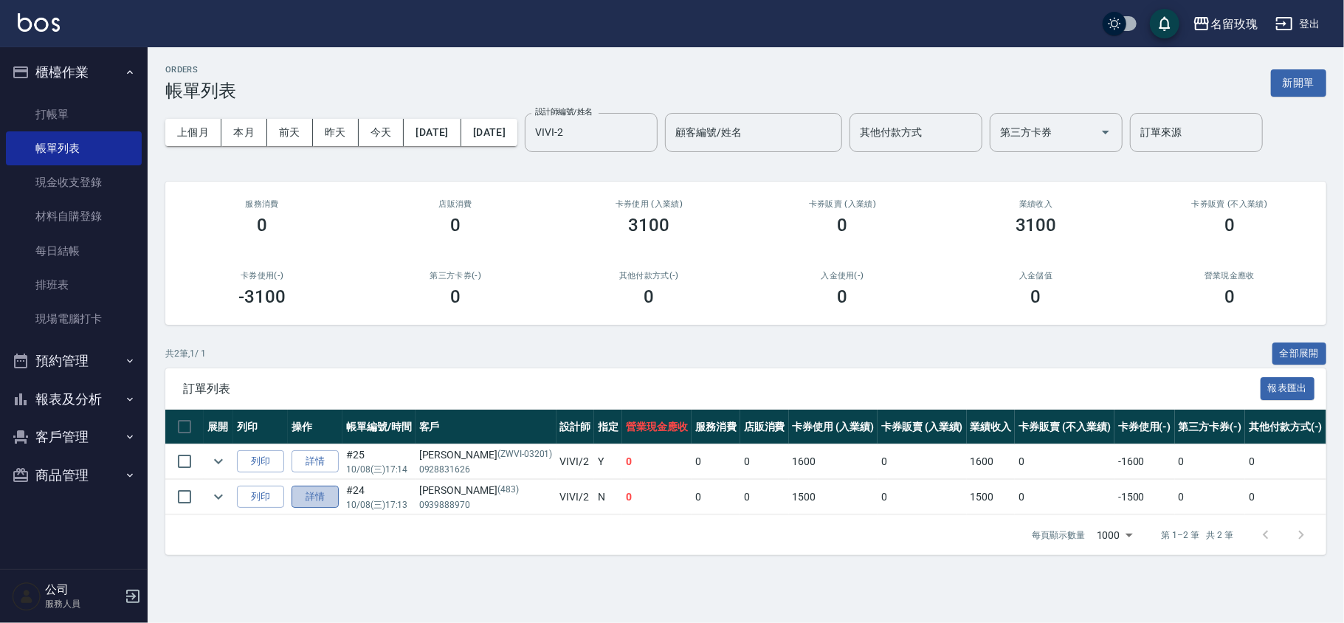
click at [316, 491] on link "詳情" at bounding box center [315, 497] width 47 height 23
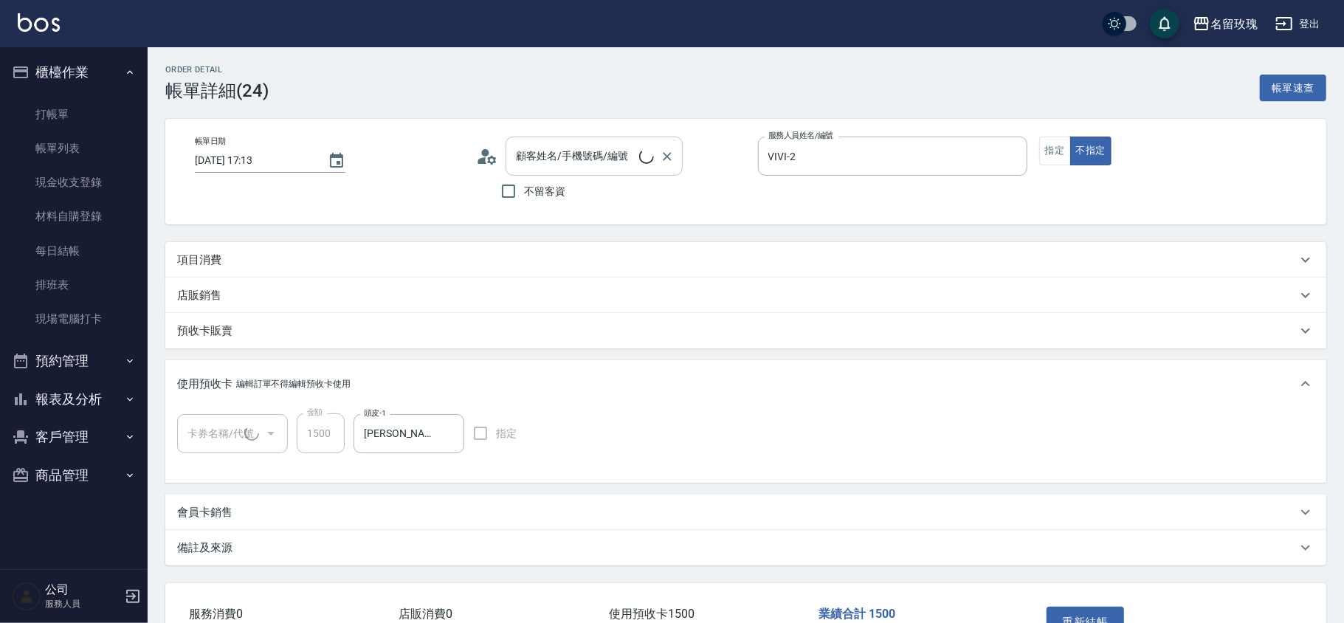
type input "[DATE] 17:13"
type input "VIVI-2"
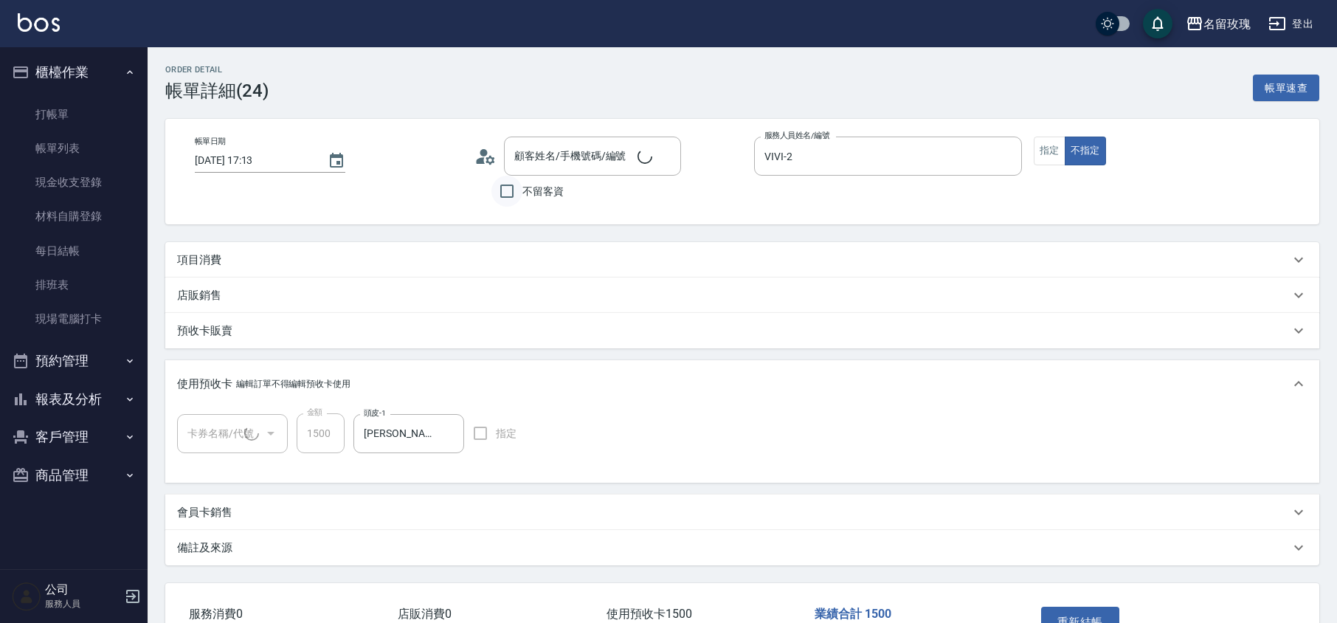
type input "[PERSON_NAME]/0939888970/483"
type input "醫學頭皮卡5次(1/1) 113035"
click at [1055, 151] on button "指定" at bounding box center [1050, 151] width 32 height 29
click at [1106, 615] on button "重新結帳" at bounding box center [1080, 622] width 78 height 31
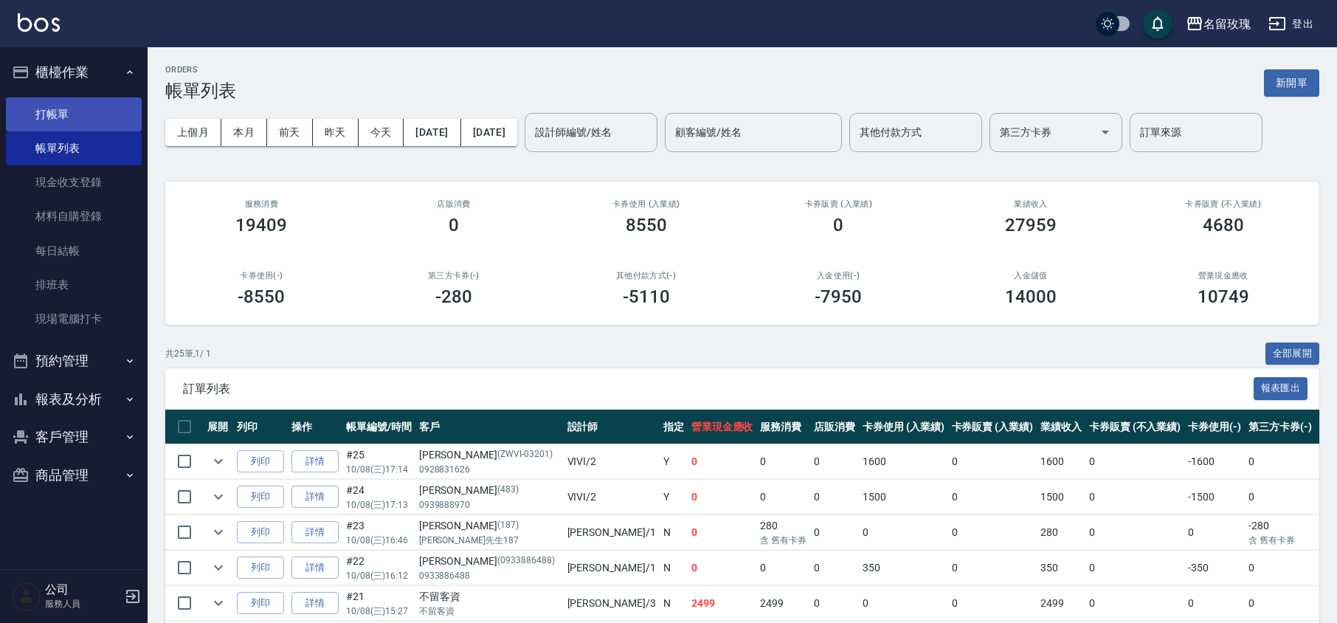
click at [84, 107] on link "打帳單" at bounding box center [74, 114] width 136 height 34
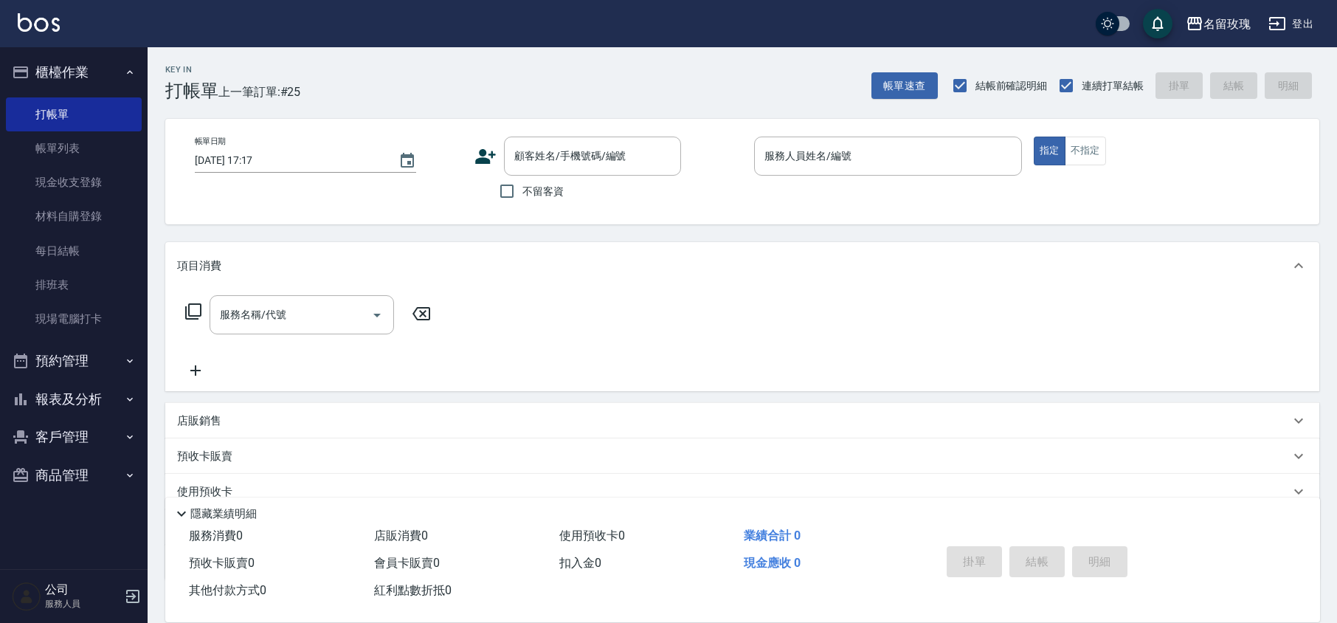
click at [438, 59] on div "Key In 打帳單 上一筆訂單:#25 帳單速查 結帳前確認明細 連續打單結帳 掛單 結帳 明細" at bounding box center [734, 74] width 1172 height 54
click at [499, 9] on div "名留玫瑰 登出" at bounding box center [668, 23] width 1337 height 47
click at [537, 16] on div "名留玫瑰 登出" at bounding box center [668, 23] width 1337 height 47
click at [429, 44] on div "名留玫瑰 登出" at bounding box center [668, 23] width 1337 height 47
click at [118, 151] on link "帳單列表" at bounding box center [74, 148] width 136 height 34
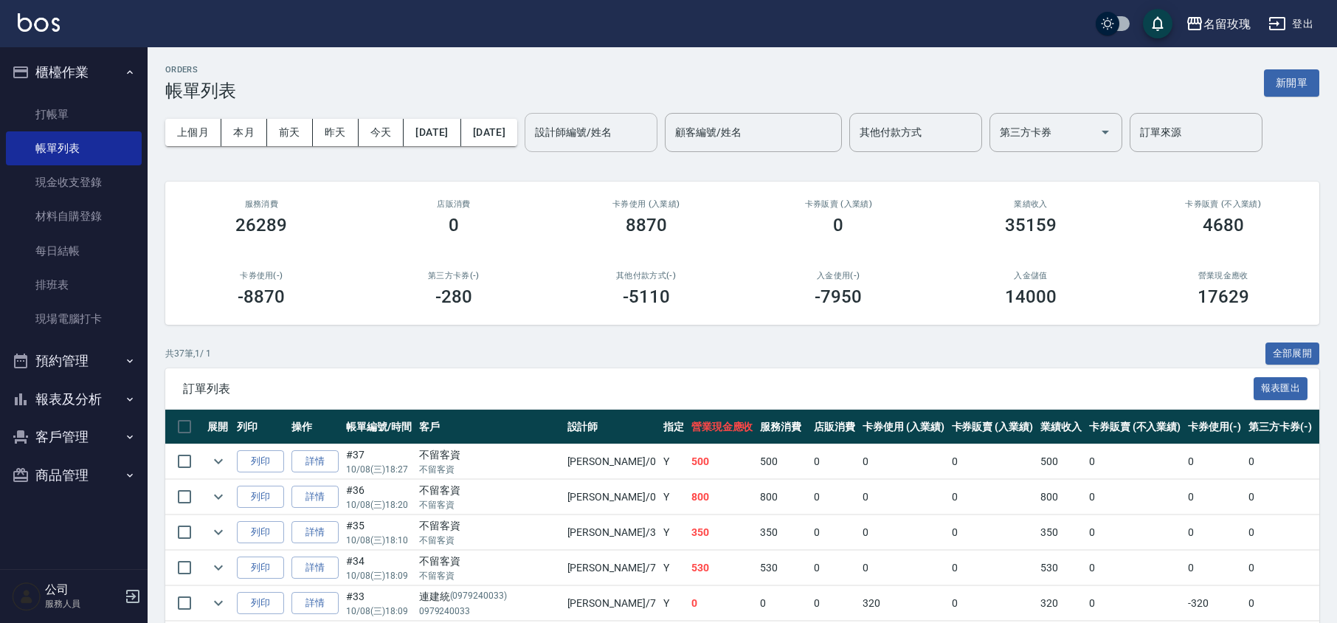
click at [632, 136] on input "設計師編號/姓名" at bounding box center [591, 133] width 120 height 26
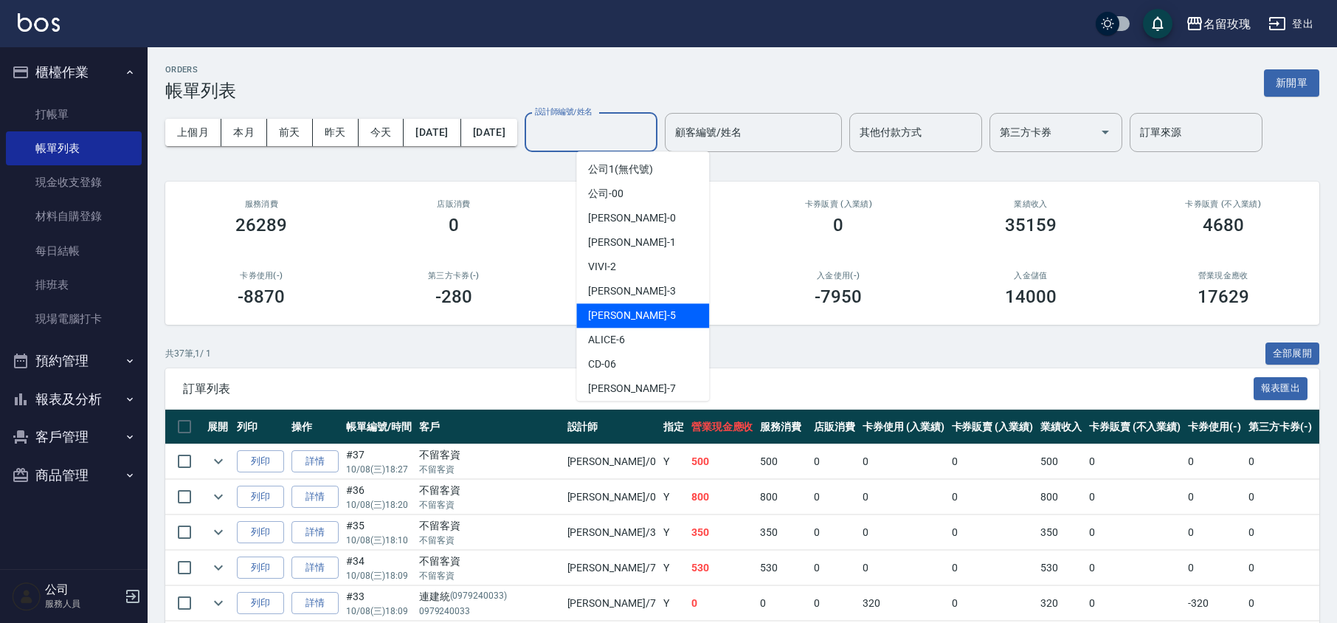
click at [641, 317] on div "KELLY -5" at bounding box center [642, 315] width 133 height 24
type input "[PERSON_NAME]-5"
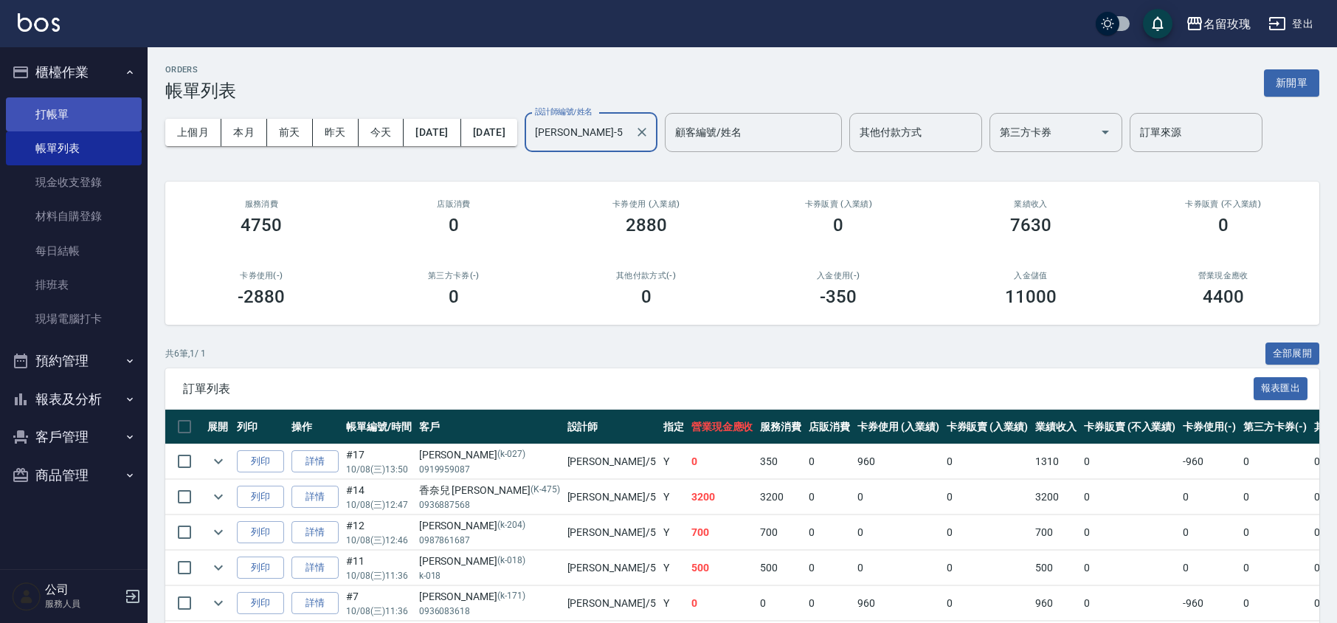
click at [75, 102] on link "打帳單" at bounding box center [74, 114] width 136 height 34
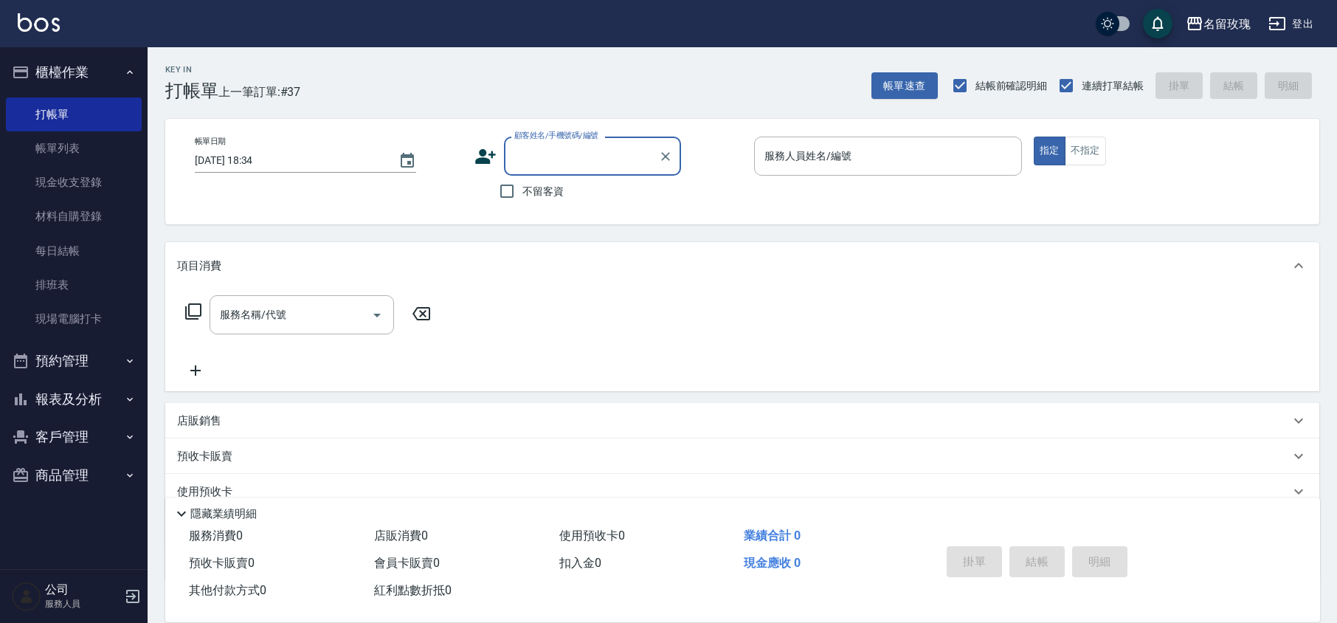
click at [565, 154] on input "顧客姓名/手機號碼/編號" at bounding box center [582, 156] width 142 height 26
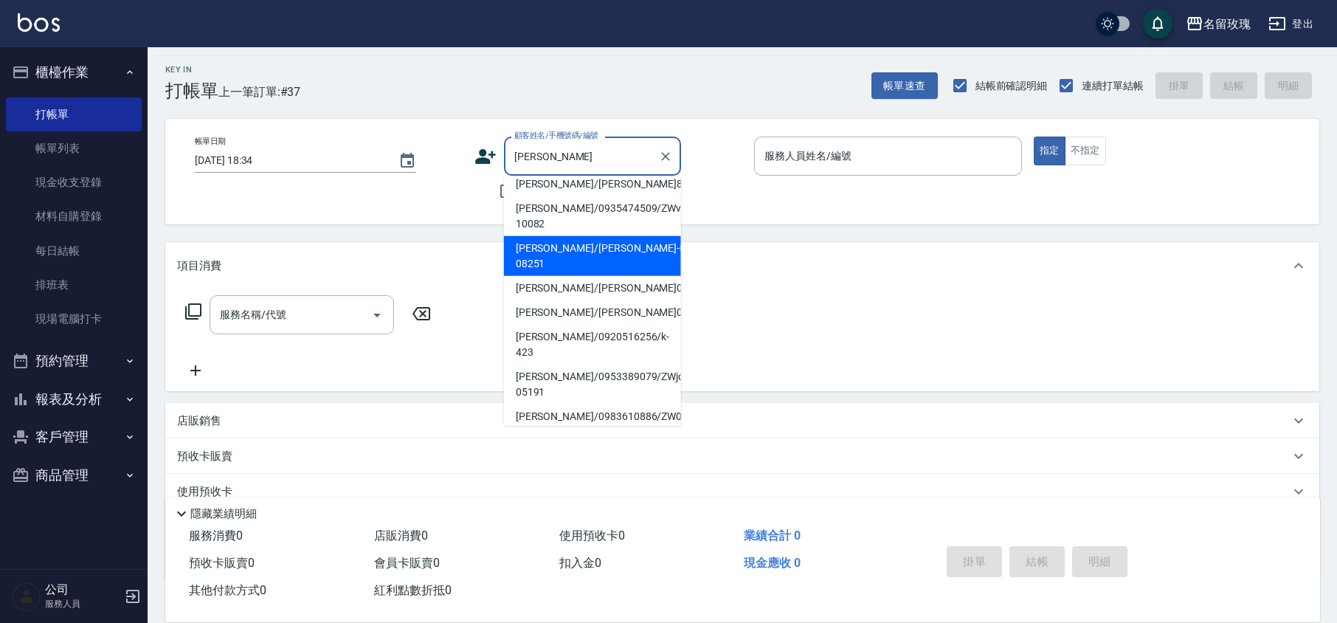
scroll to position [196, 0]
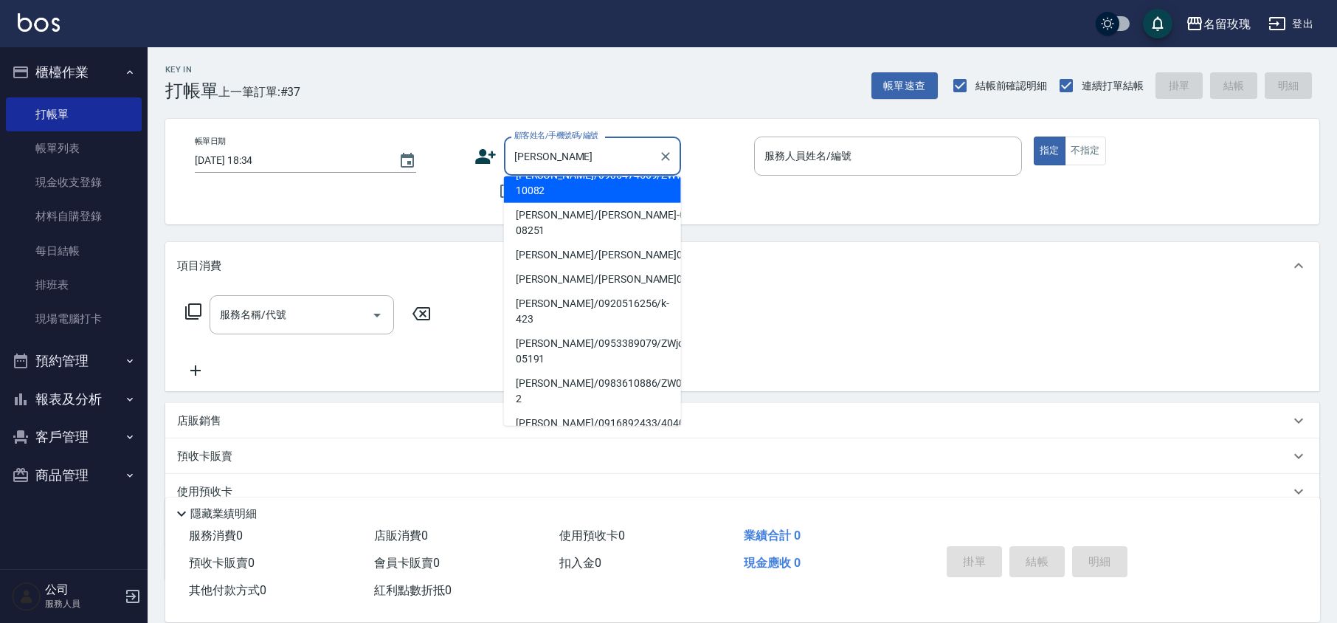
click at [561, 154] on input "[PERSON_NAME]" at bounding box center [582, 156] width 142 height 26
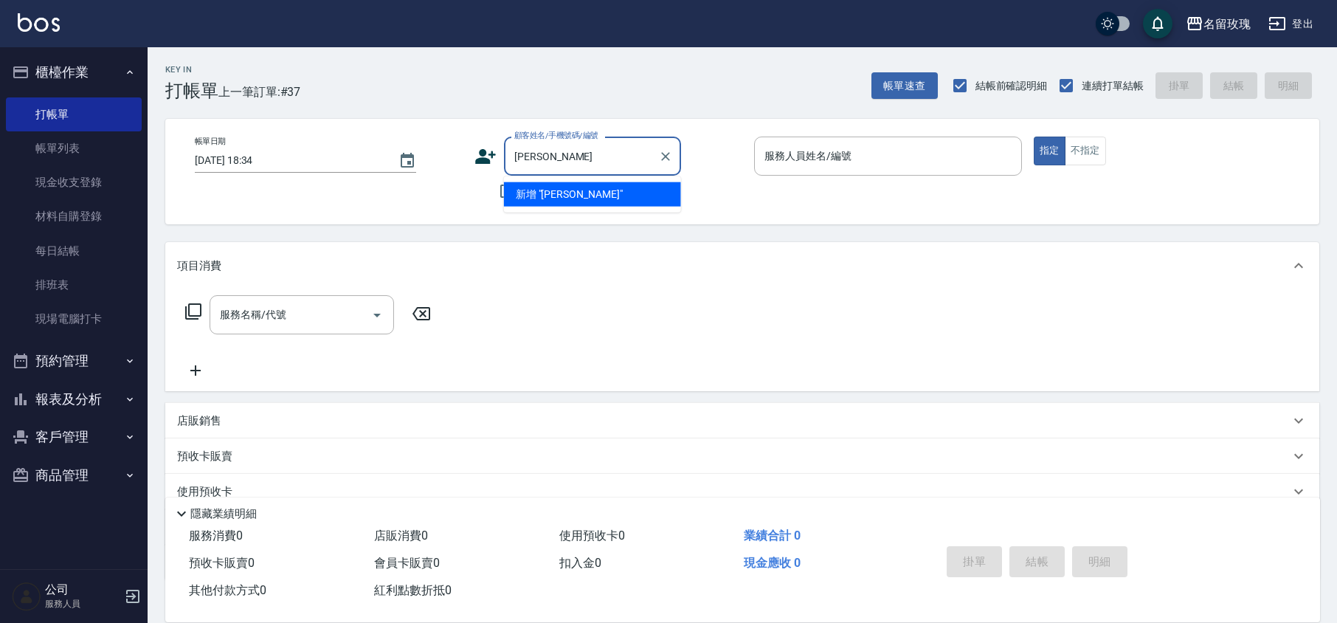
scroll to position [0, 0]
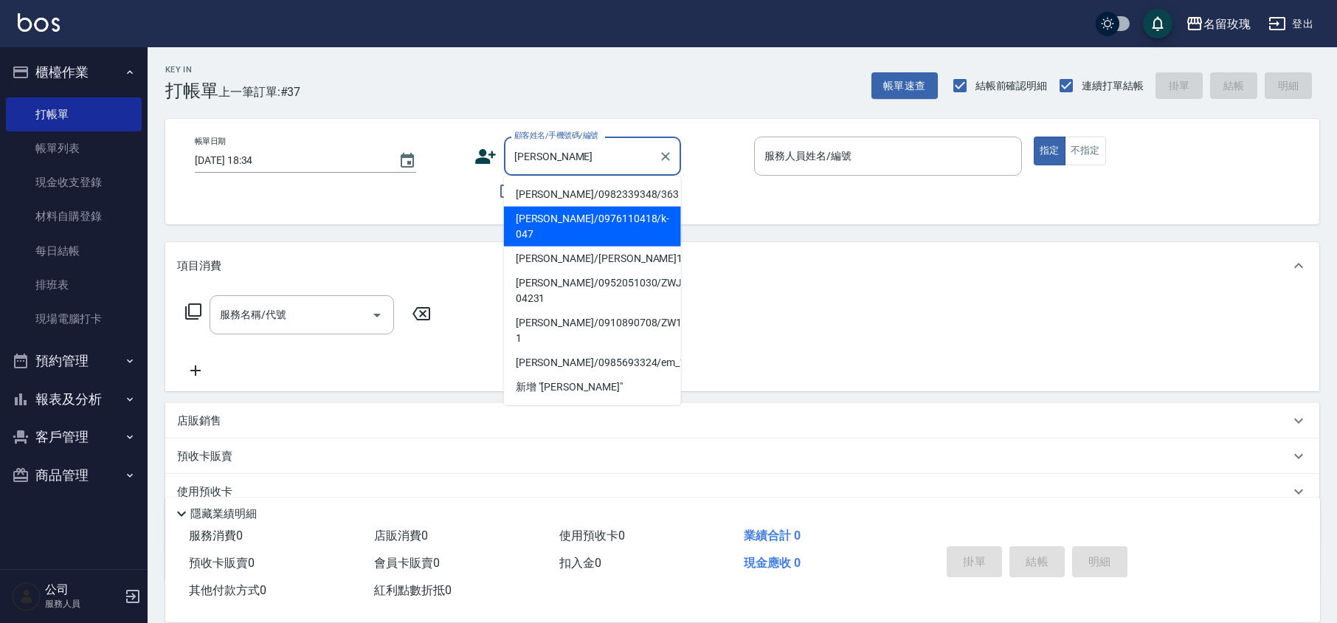
click at [584, 211] on li "[PERSON_NAME]/0976110418/k-047" at bounding box center [592, 227] width 177 height 40
type input "[PERSON_NAME]/0976110418/k-047"
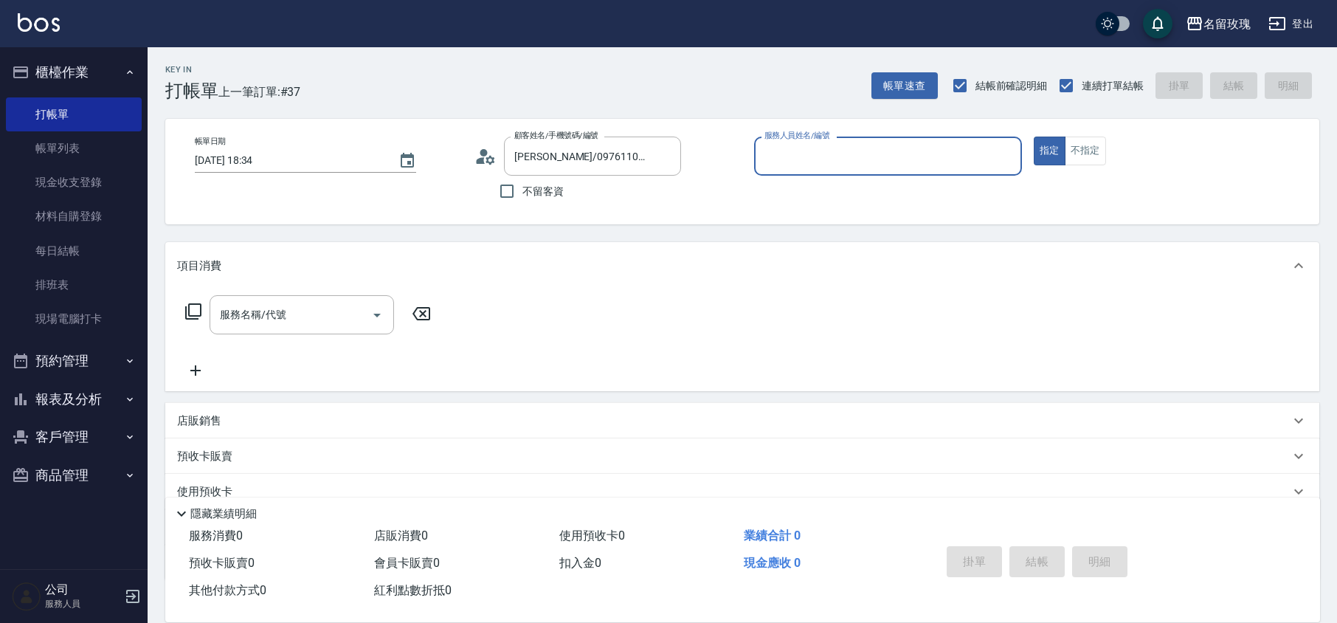
type input "[PERSON_NAME]-5"
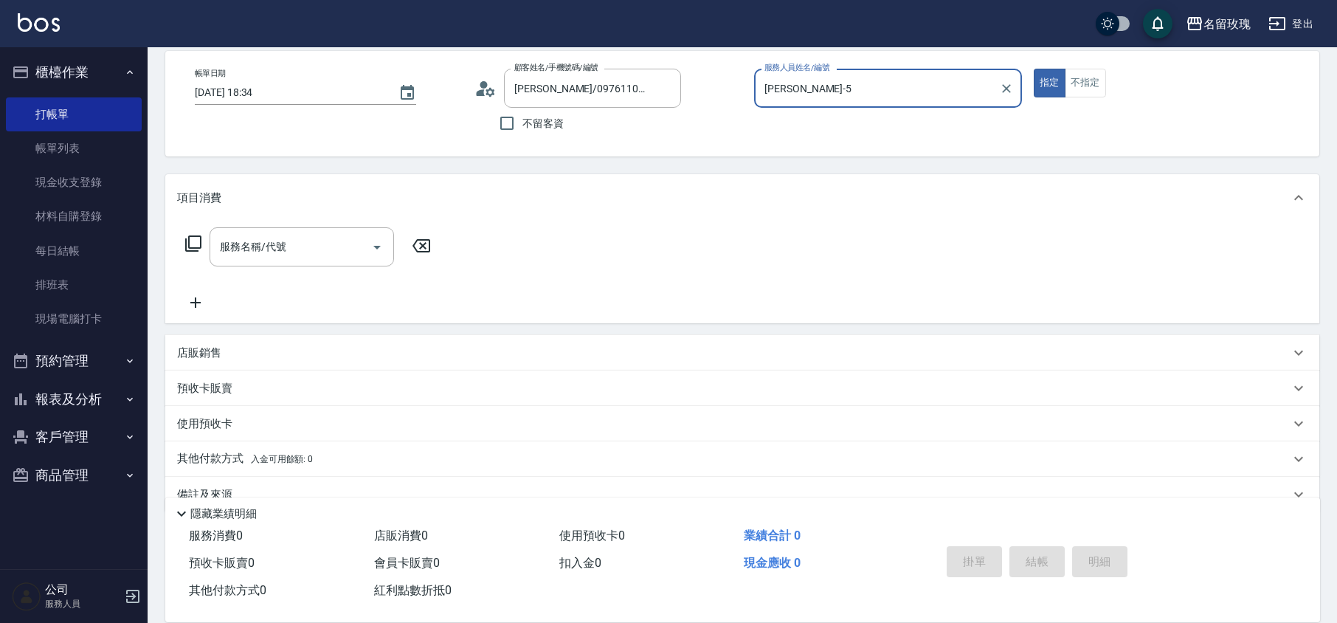
scroll to position [96, 0]
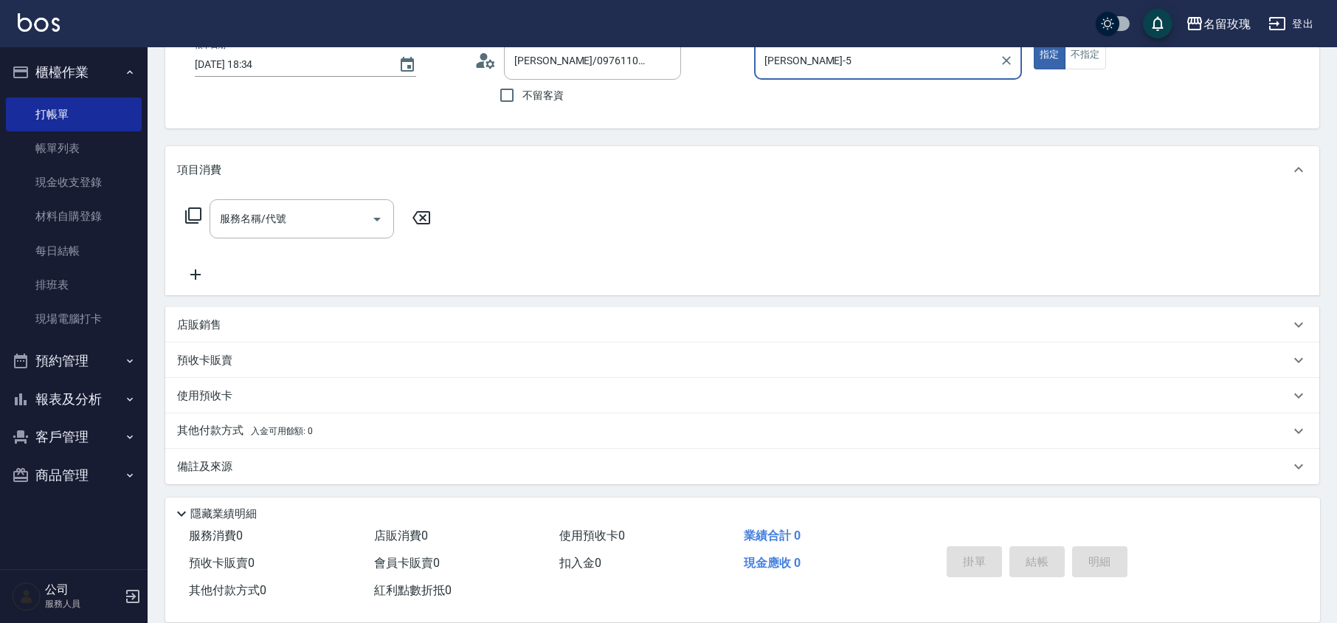
click at [275, 225] on input "服務名稱/代號" at bounding box center [290, 219] width 149 height 26
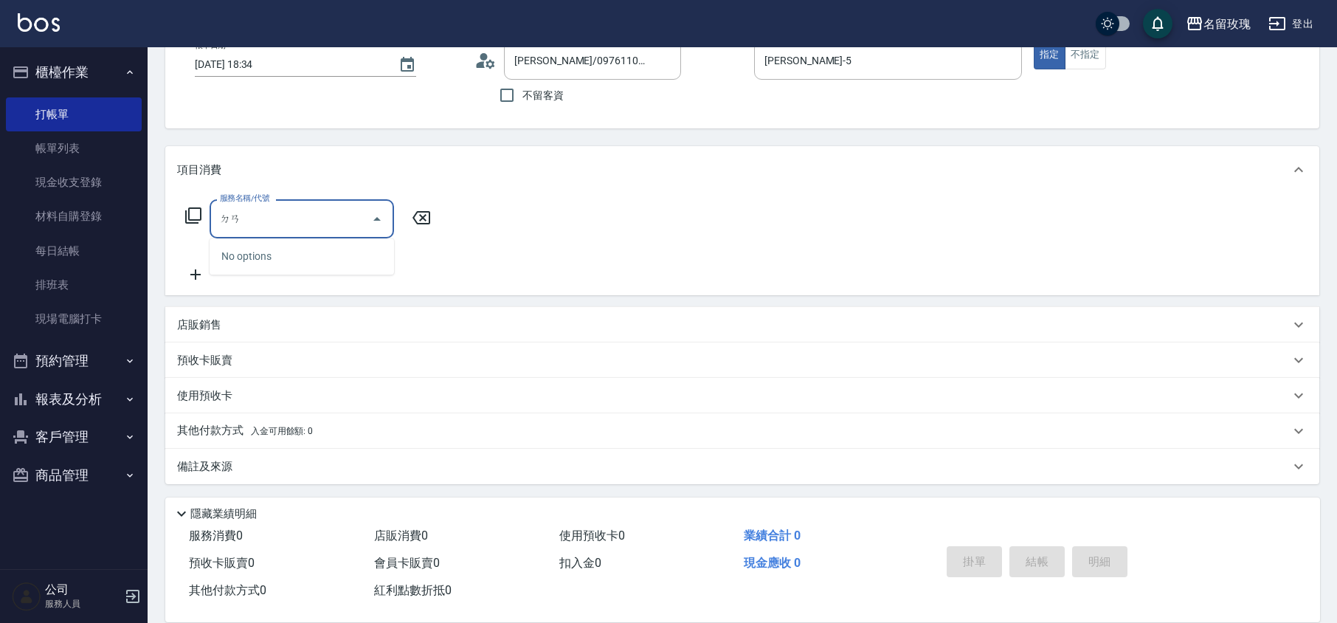
type input "馾"
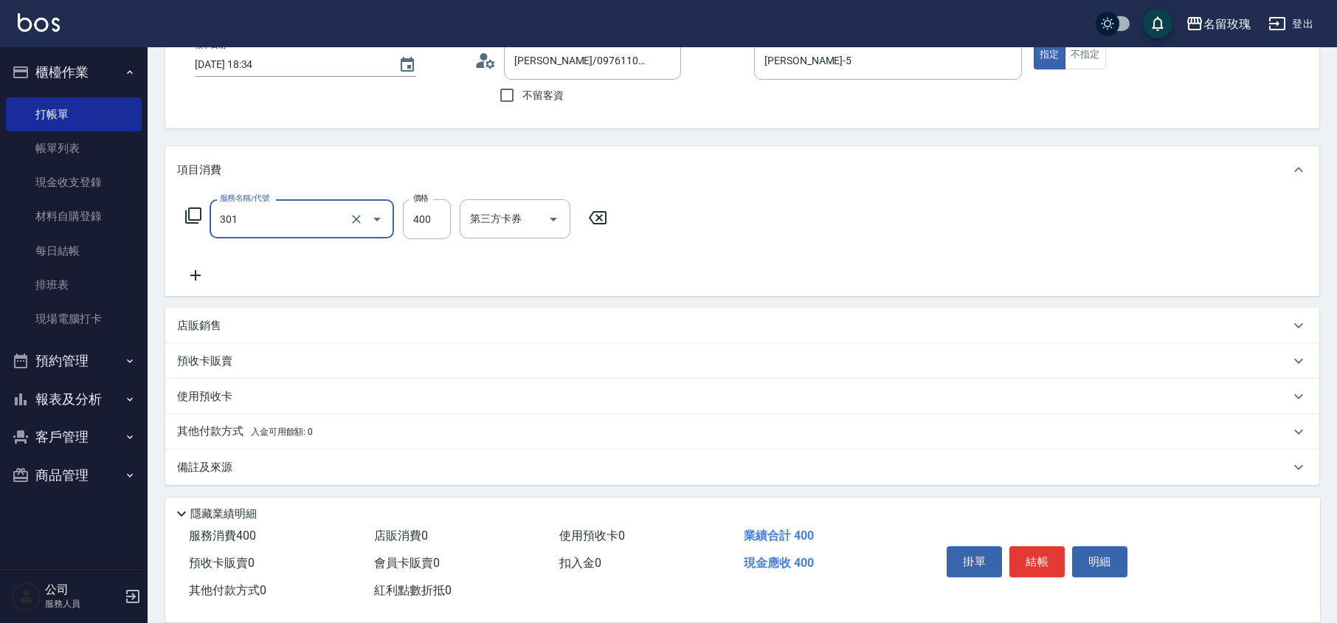
type input "剪髮(301)"
type input "350"
click at [1046, 556] on button "結帳" at bounding box center [1037, 561] width 55 height 31
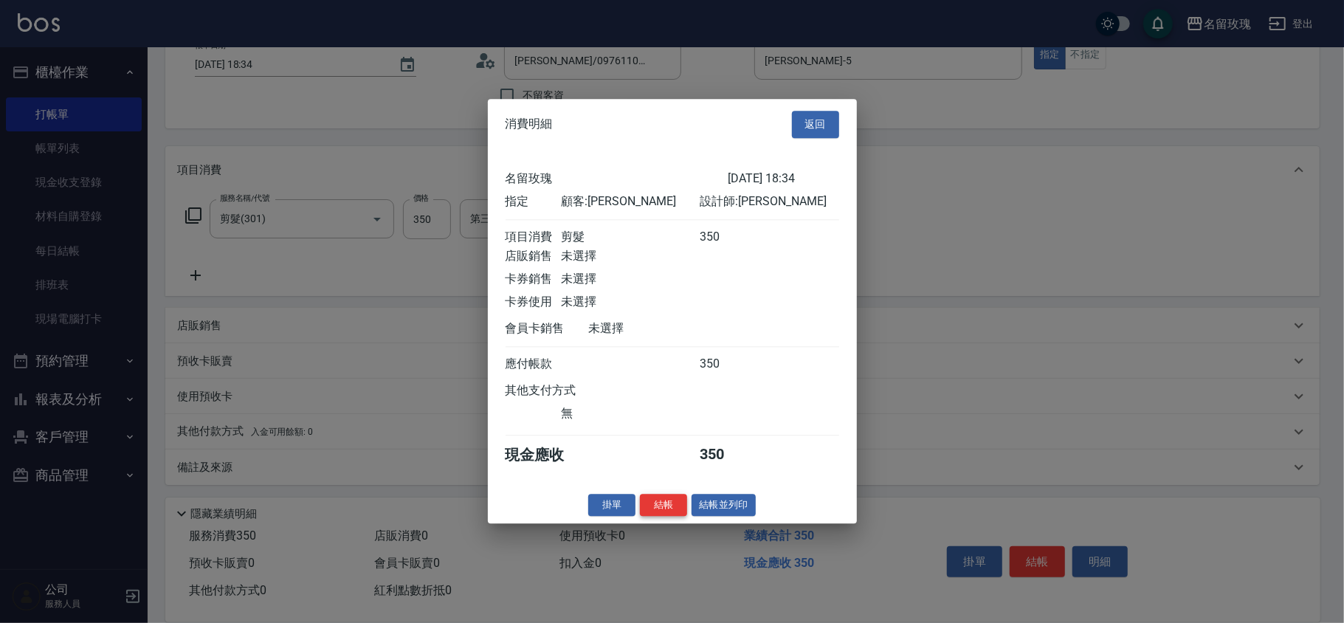
click at [673, 505] on button "結帳" at bounding box center [663, 505] width 47 height 23
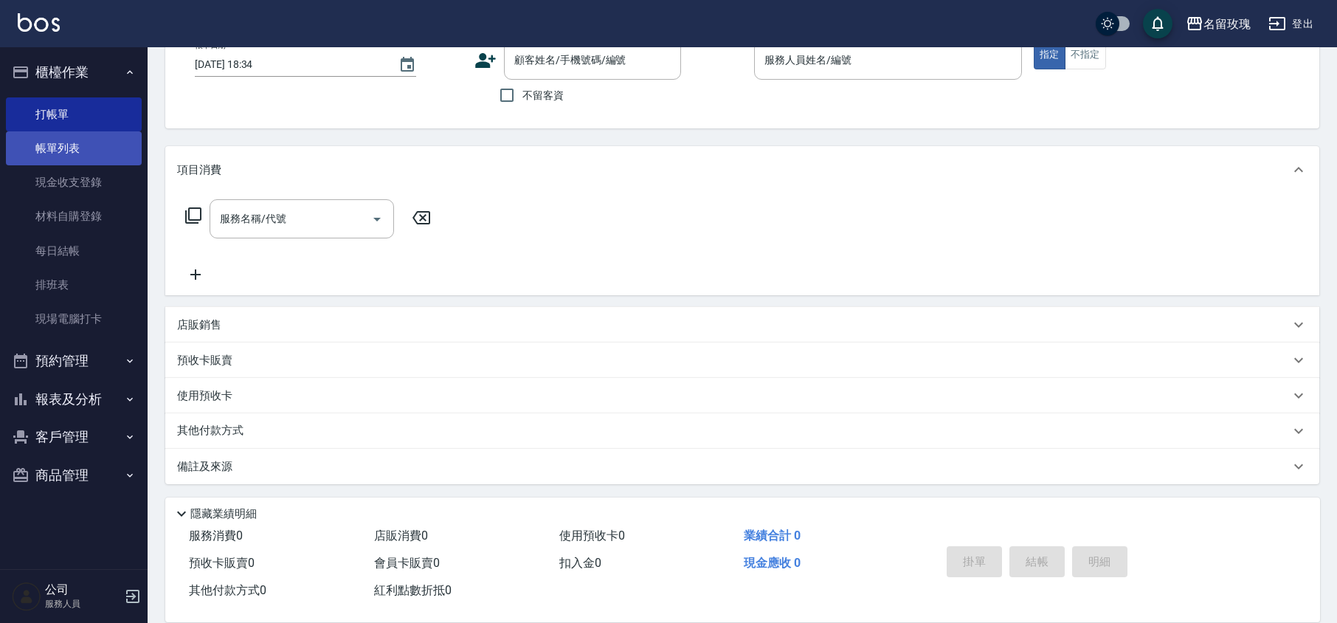
click at [71, 146] on link "帳單列表" at bounding box center [74, 148] width 136 height 34
click at [72, 148] on link "帳單列表" at bounding box center [74, 148] width 136 height 34
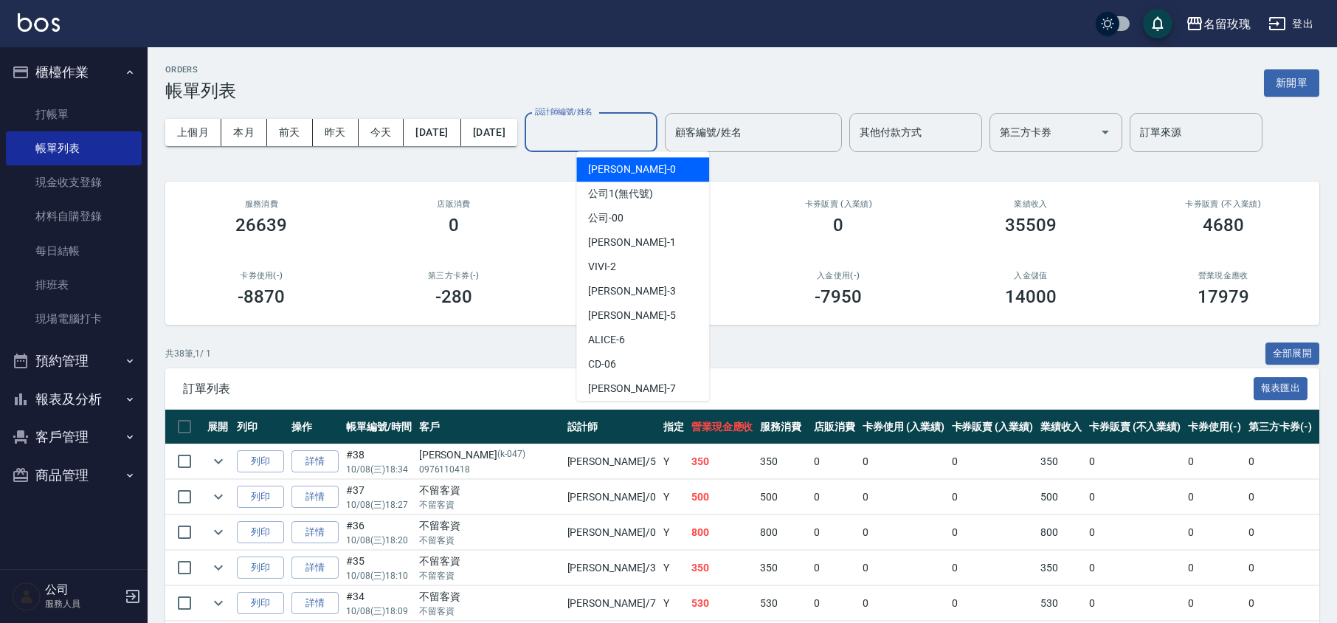
click at [638, 128] on input "設計師編號/姓名" at bounding box center [591, 133] width 120 height 26
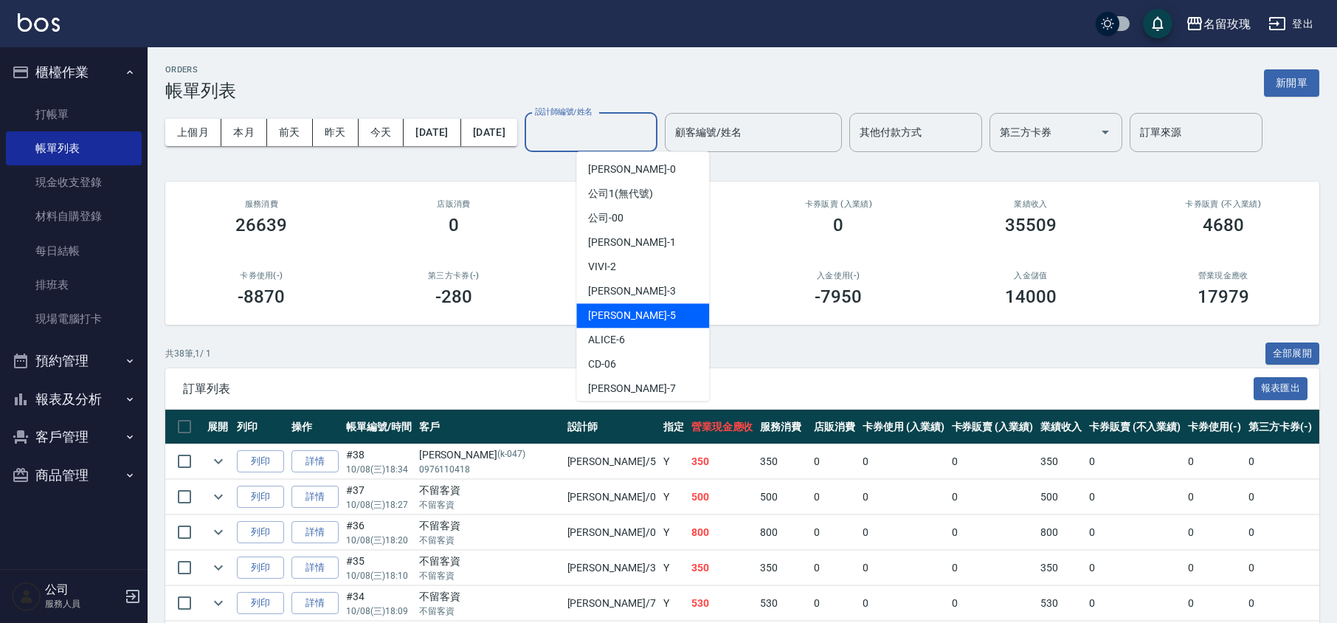
click at [659, 320] on div "KELLY -5" at bounding box center [642, 315] width 133 height 24
type input "[PERSON_NAME]-5"
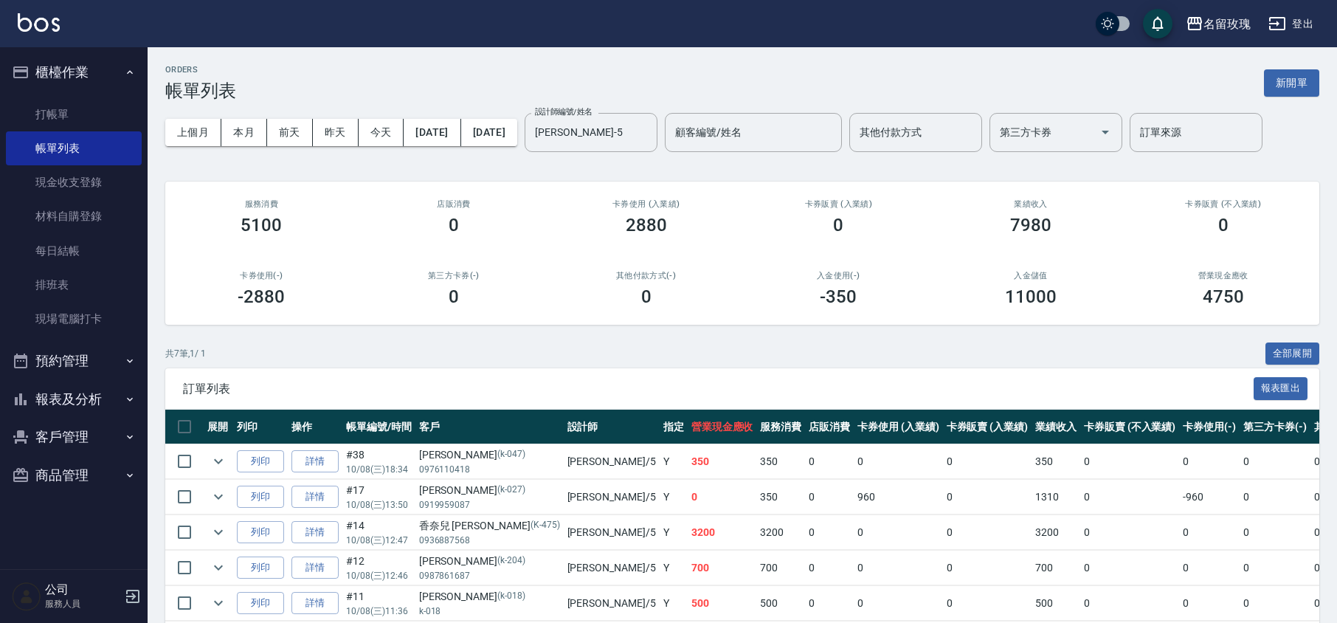
click at [753, 59] on div "ORDERS 帳單列表 新開單 上個月 本月 [DATE] [DATE] [DATE] [DATE] [DATE] 設計師編號/姓名 [PERSON_NAME…" at bounding box center [743, 398] width 1190 height 703
click at [75, 115] on link "打帳單" at bounding box center [74, 114] width 136 height 34
